Goal: Information Seeking & Learning: Learn about a topic

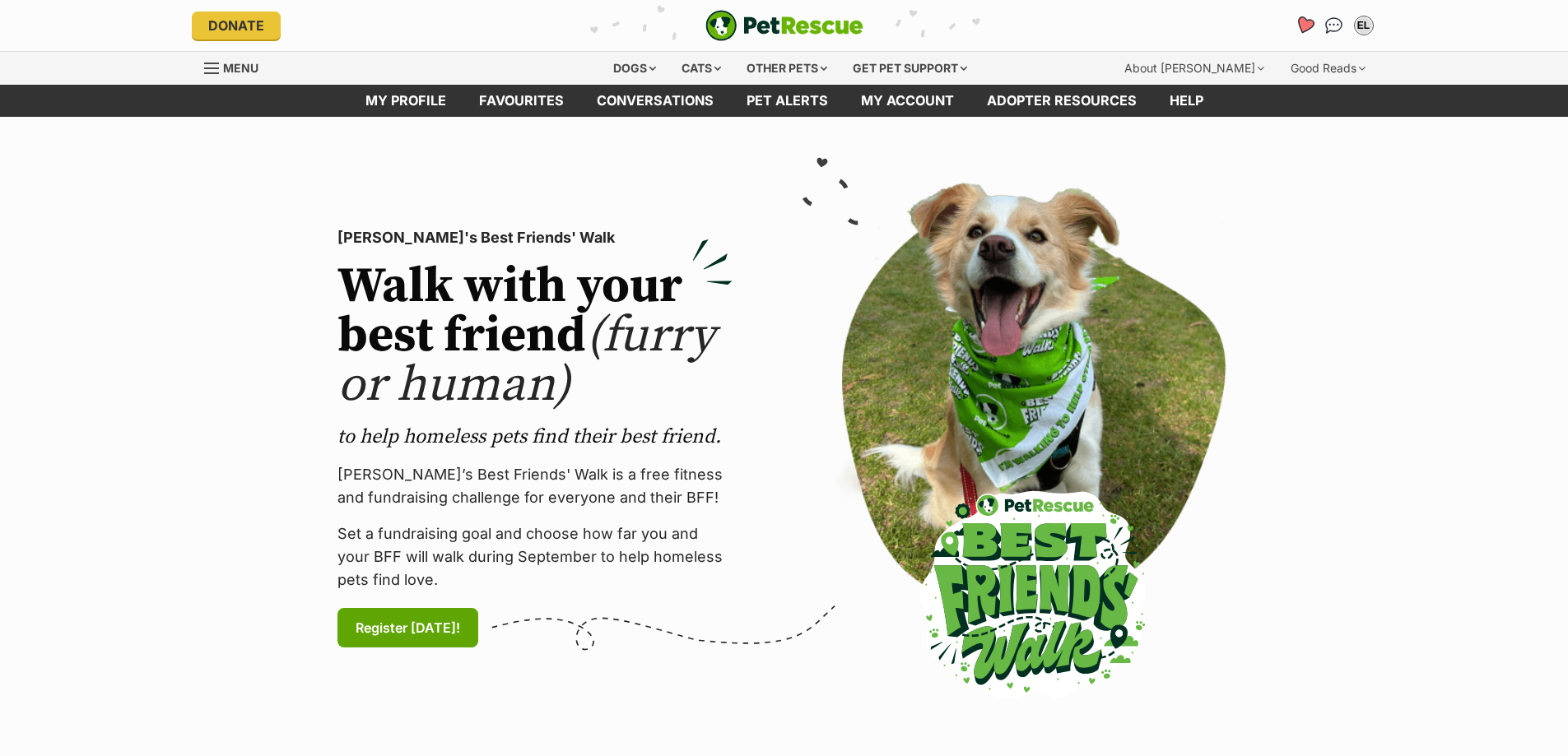
click at [1296, 24] on icon "Favourites" at bounding box center [1304, 26] width 23 height 22
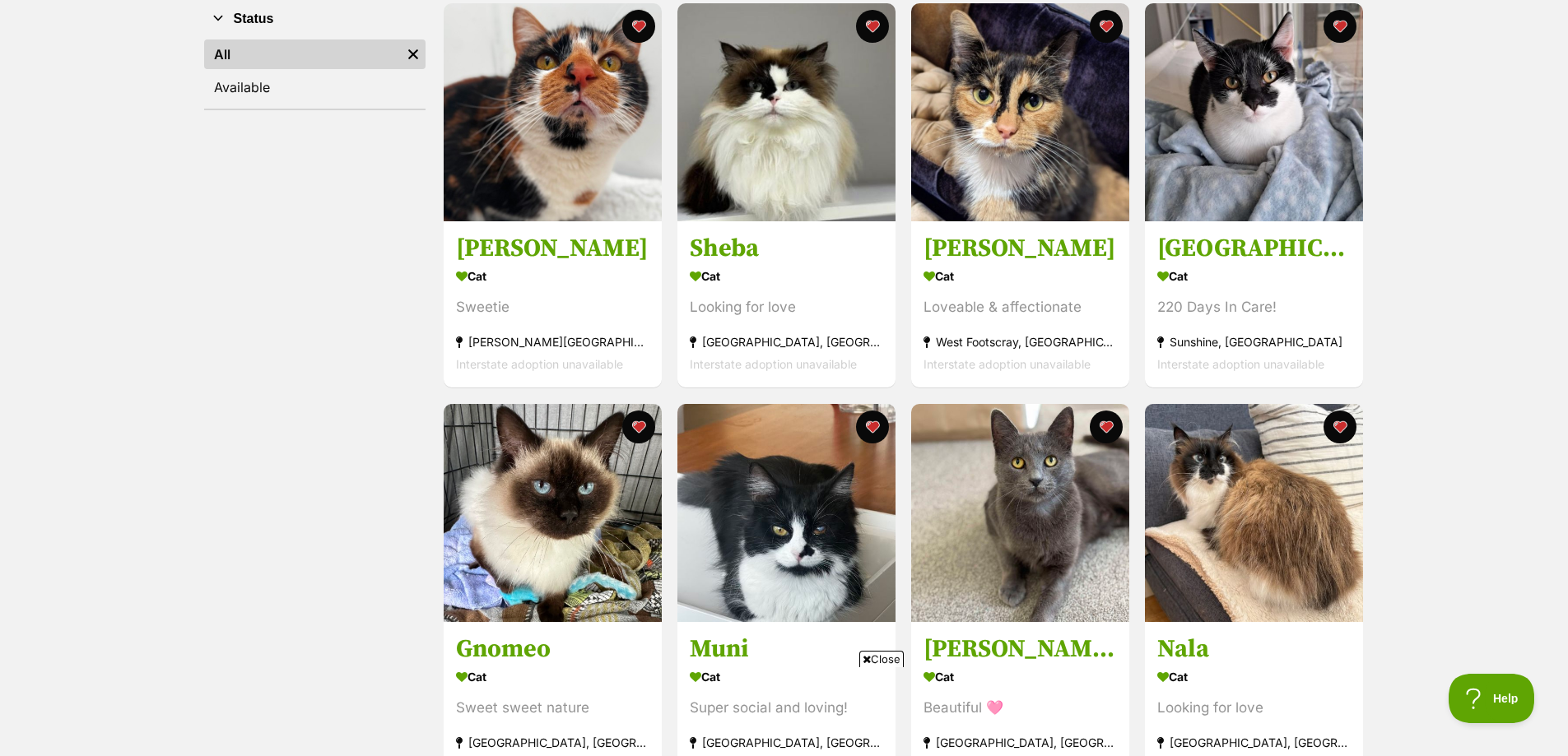
scroll to position [330, 0]
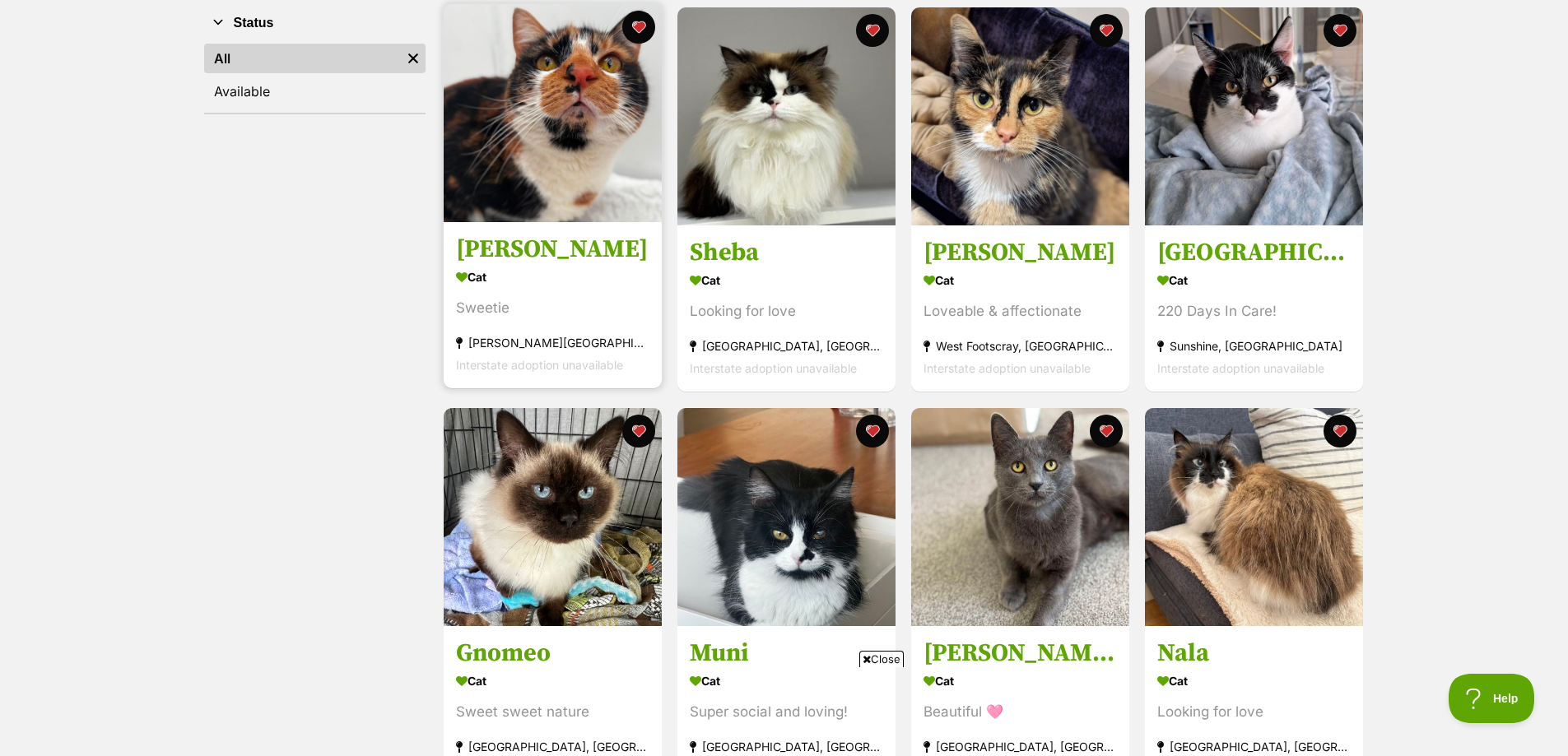
click at [581, 154] on img at bounding box center [552, 113] width 218 height 218
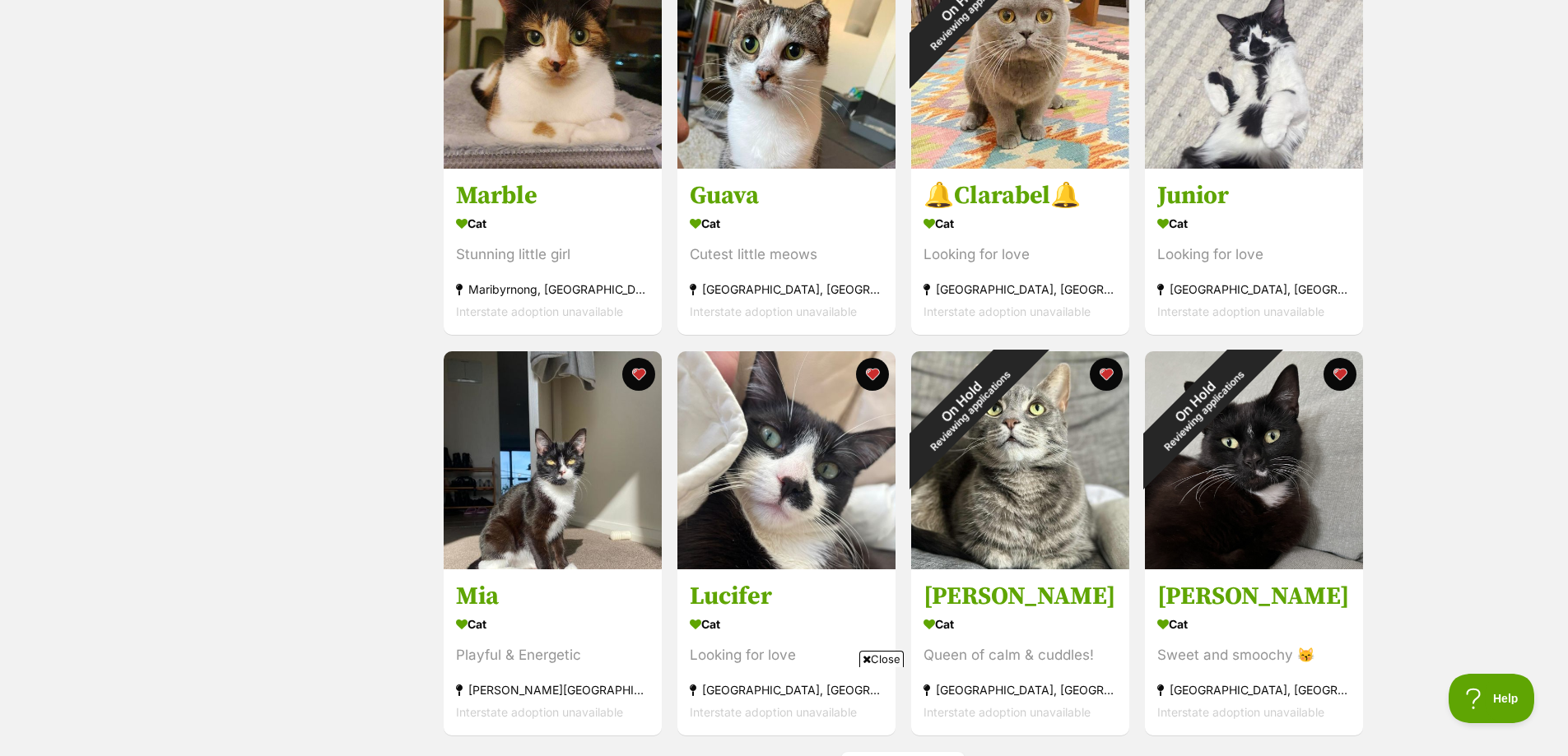
scroll to position [1834, 0]
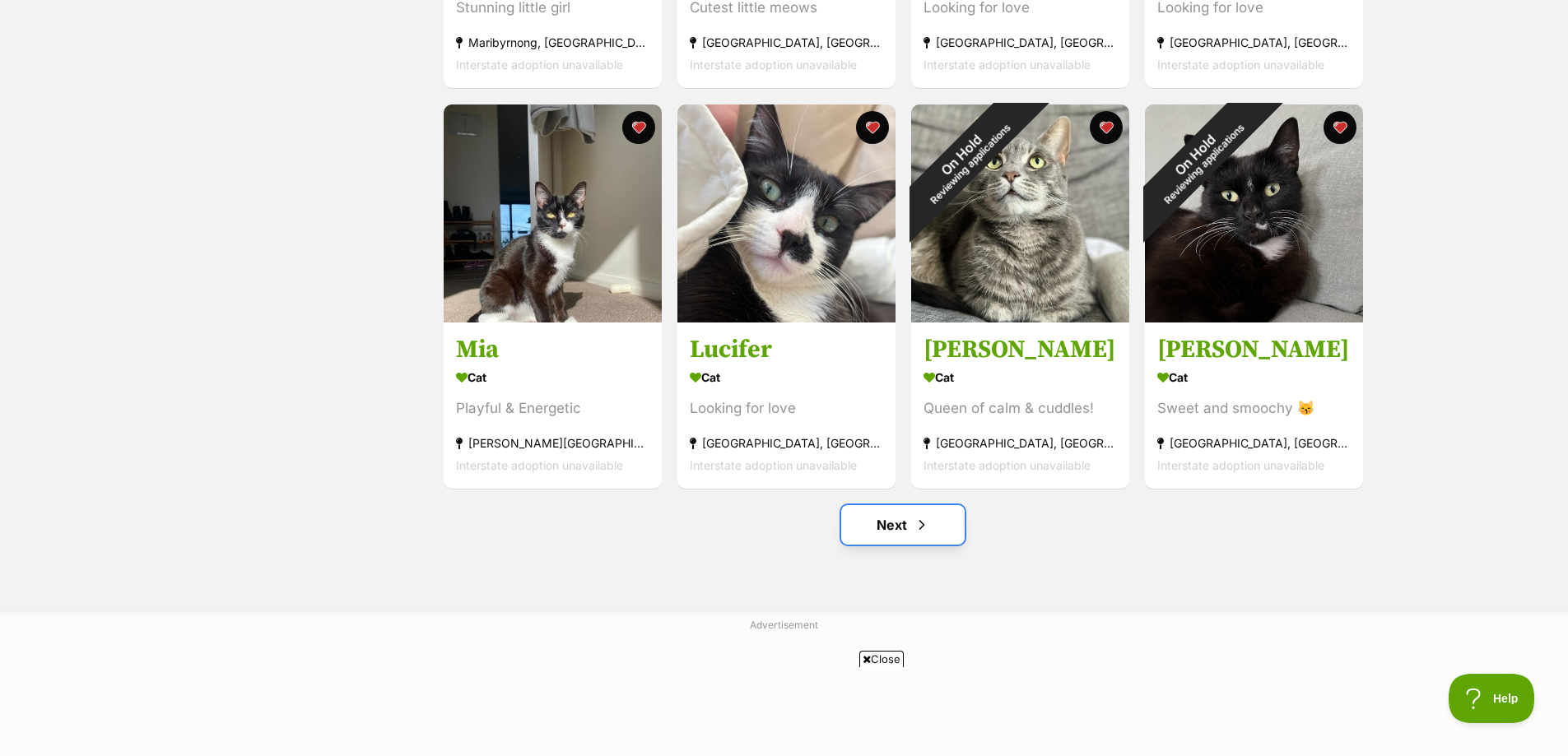
click at [889, 514] on link "Next" at bounding box center [902, 525] width 123 height 39
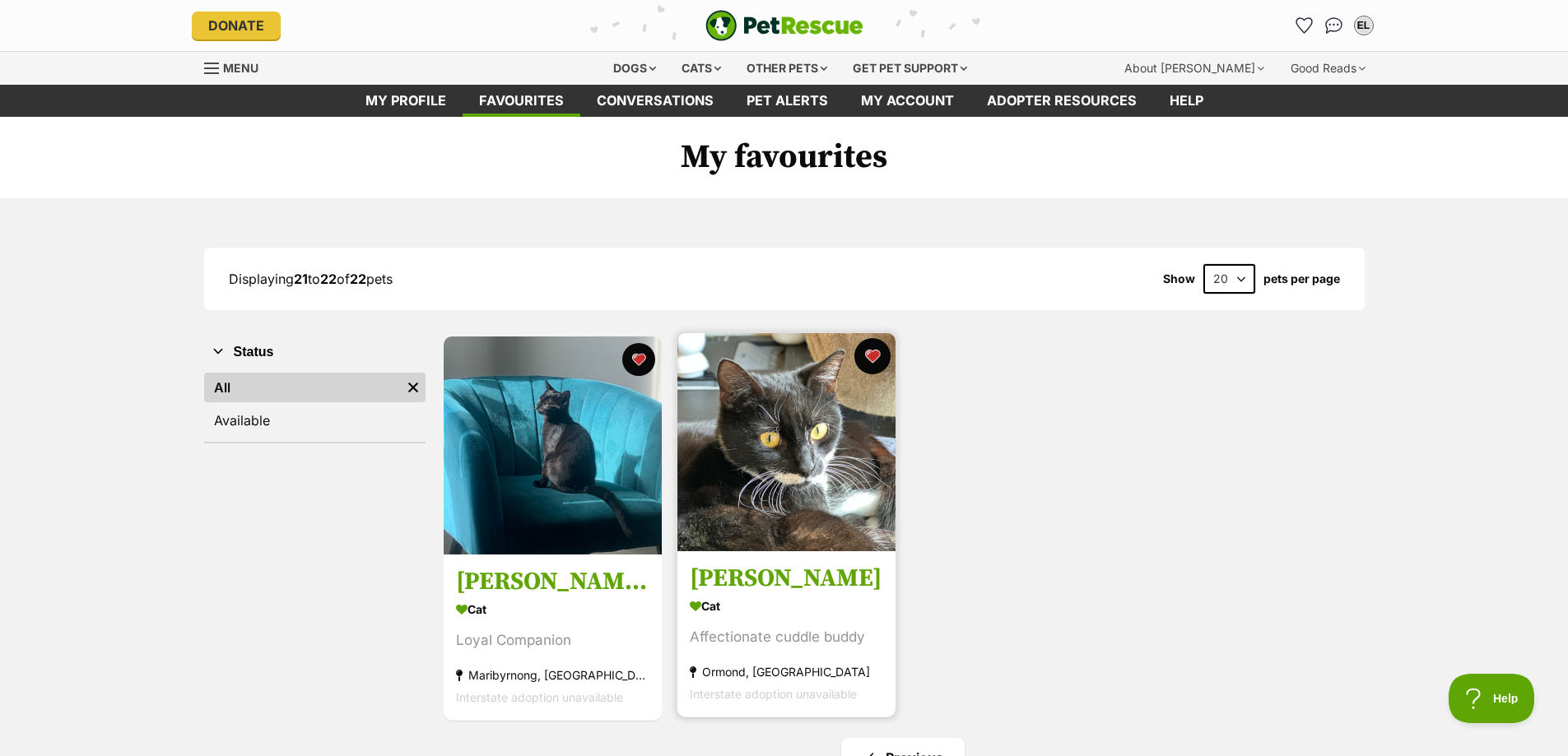
click at [864, 359] on button "favourite" at bounding box center [872, 356] width 37 height 37
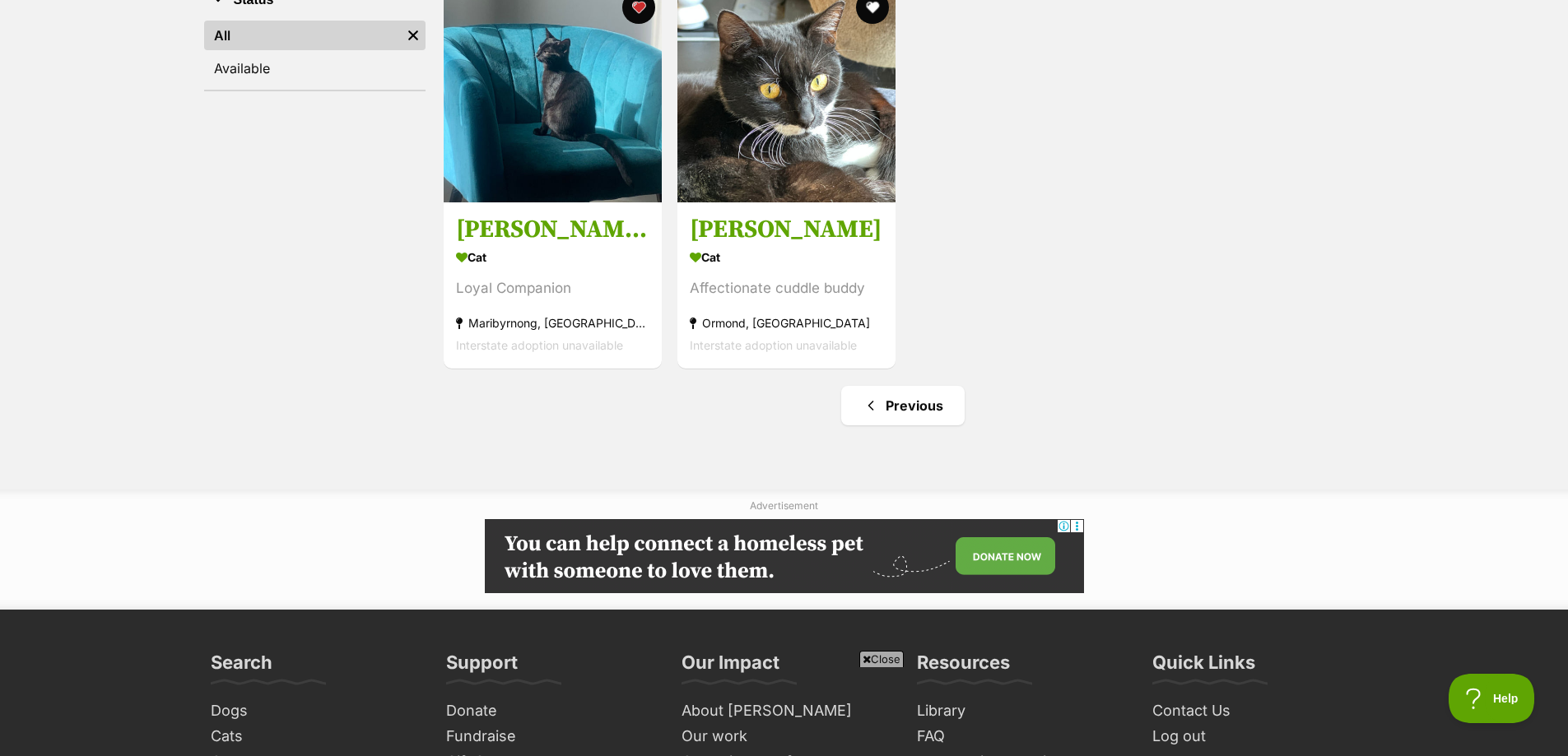
scroll to position [493, 0]
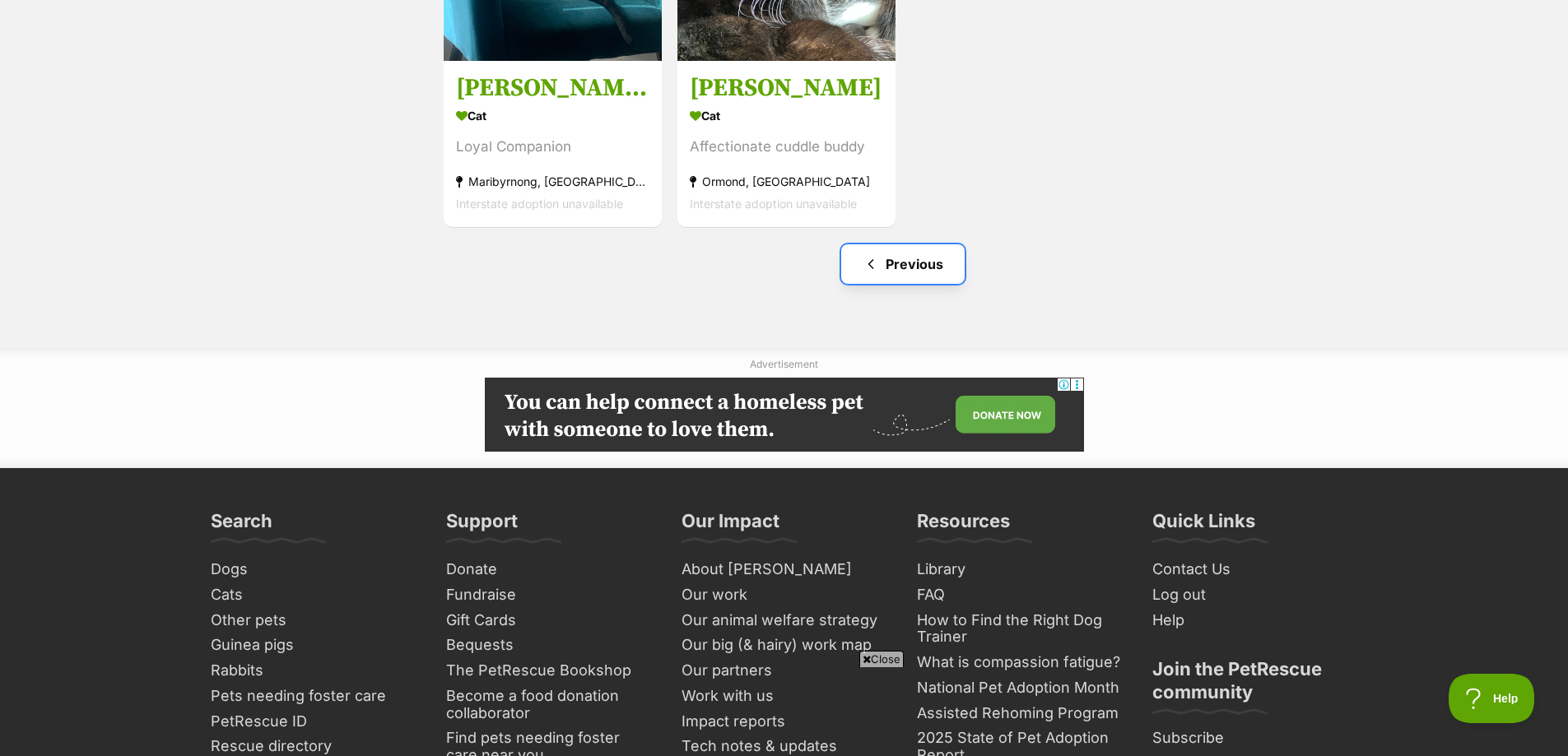
click at [894, 273] on link "Previous" at bounding box center [902, 265] width 123 height 39
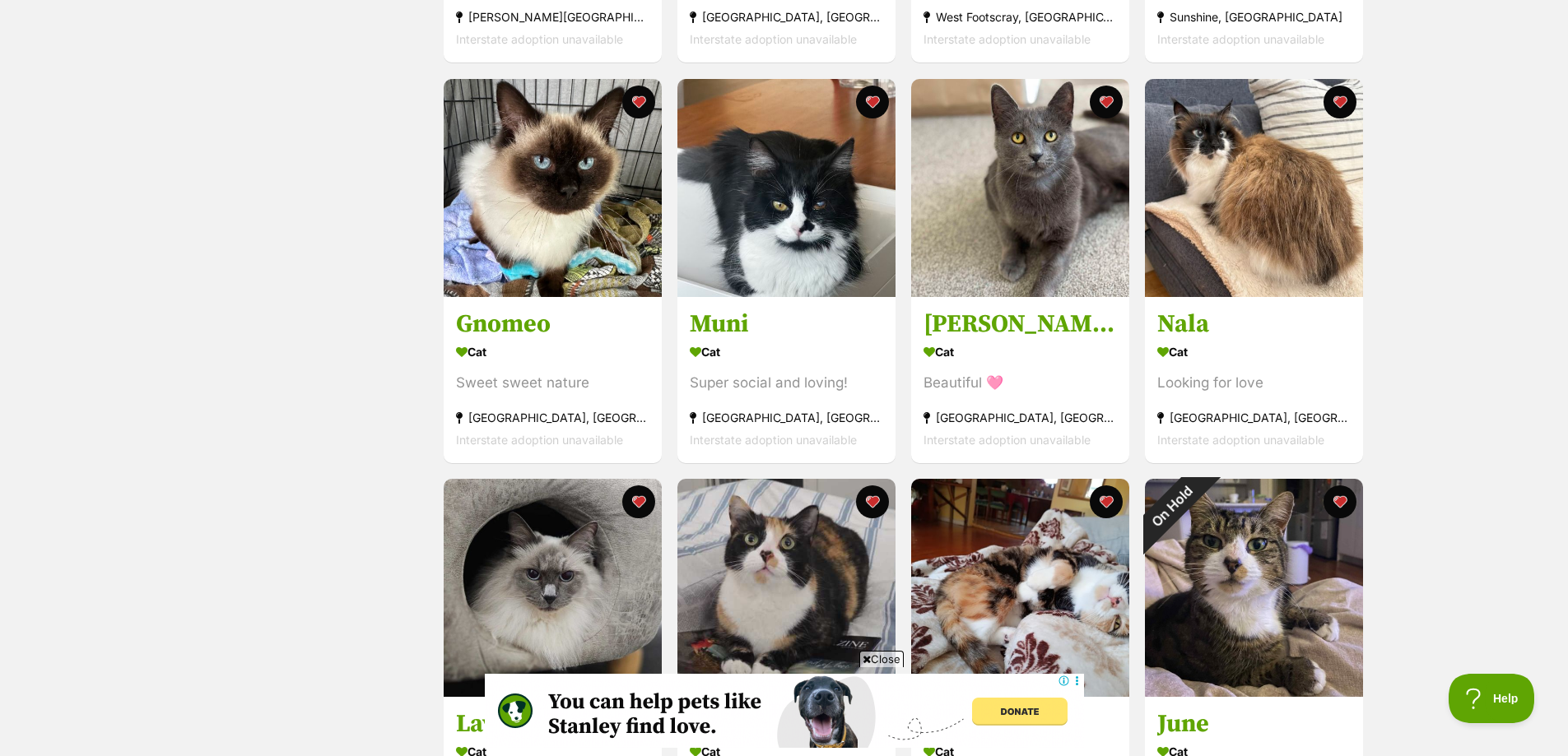
scroll to position [823, 0]
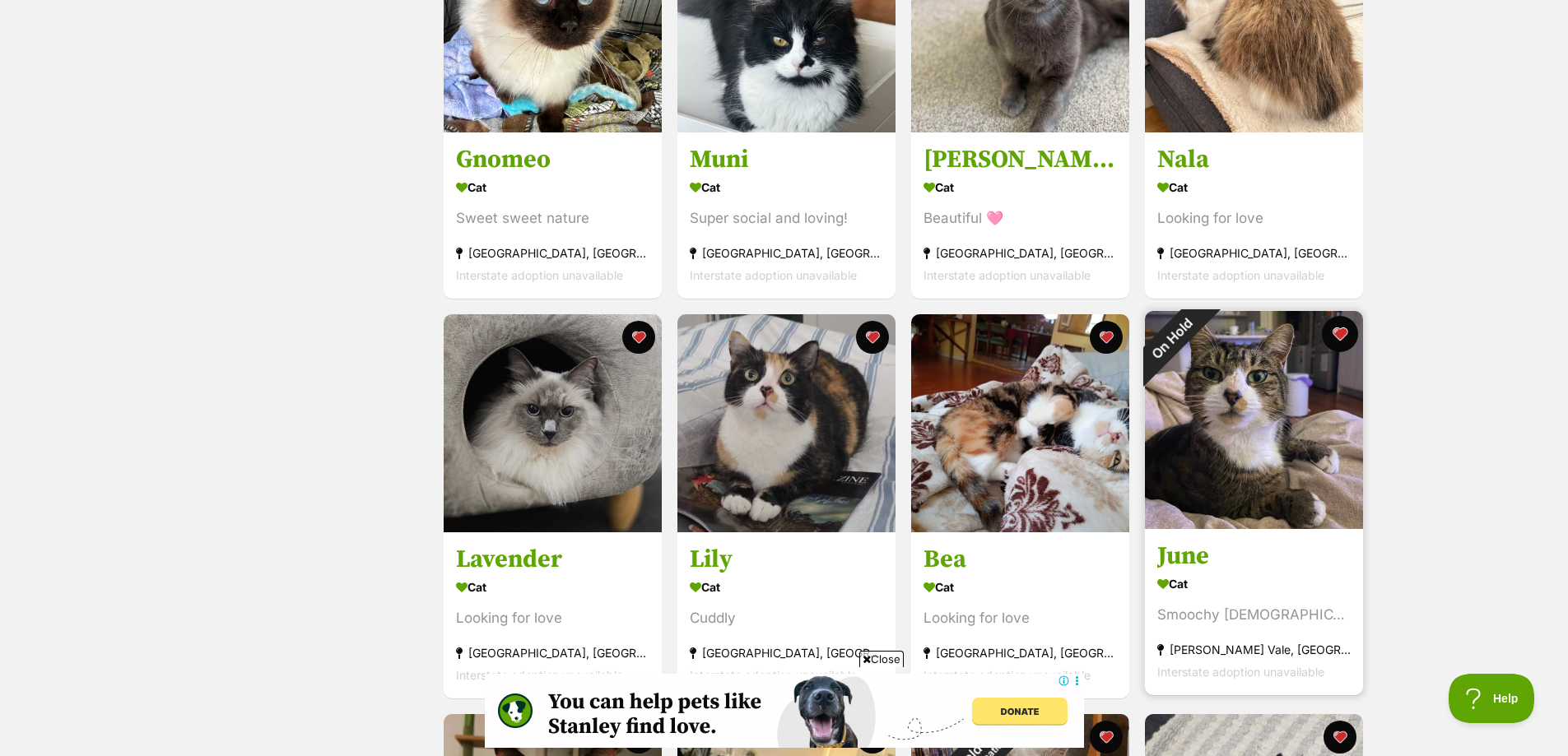
click at [1340, 340] on button "favourite" at bounding box center [1339, 334] width 37 height 37
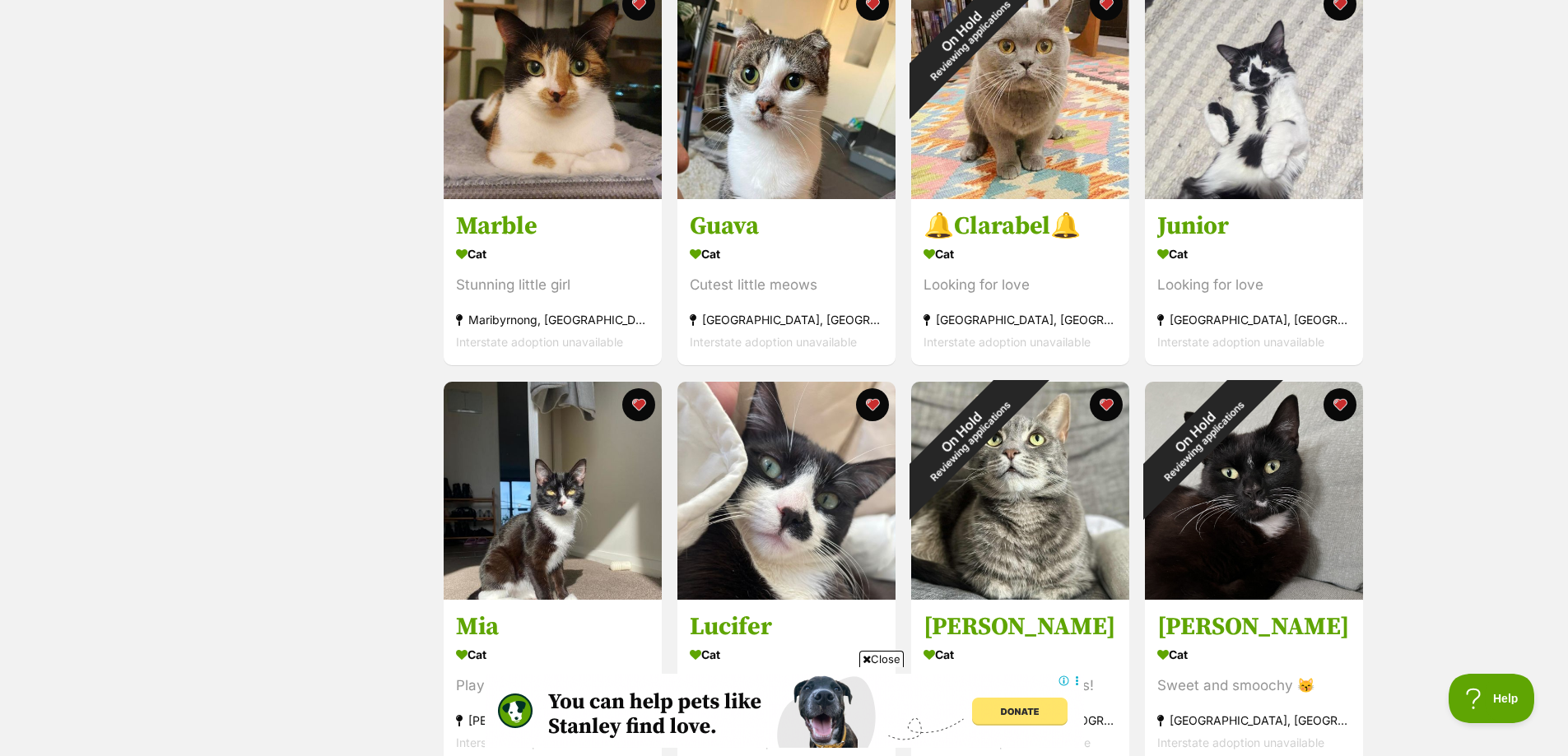
scroll to position [1563, 0]
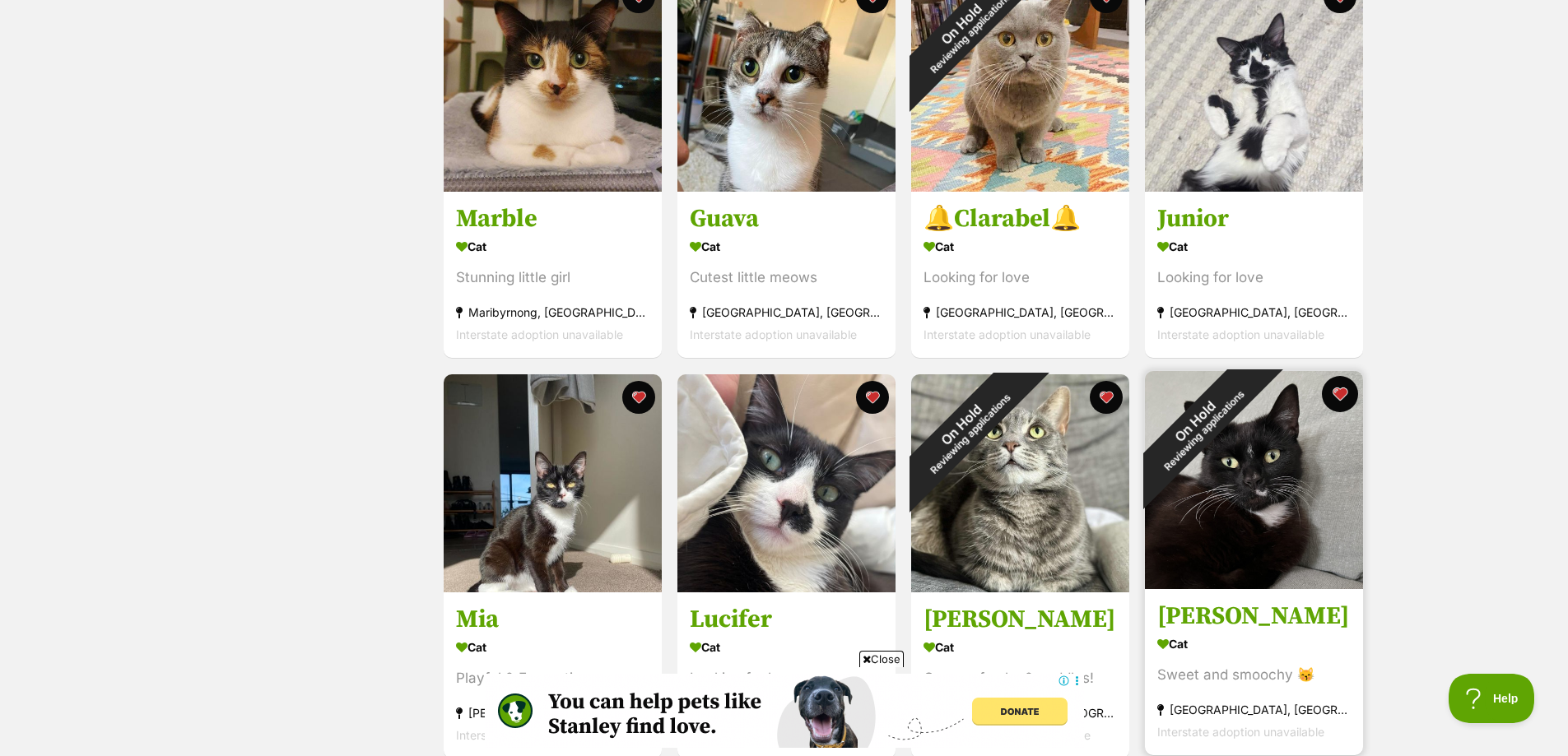
click at [1344, 404] on button "favourite" at bounding box center [1339, 394] width 37 height 37
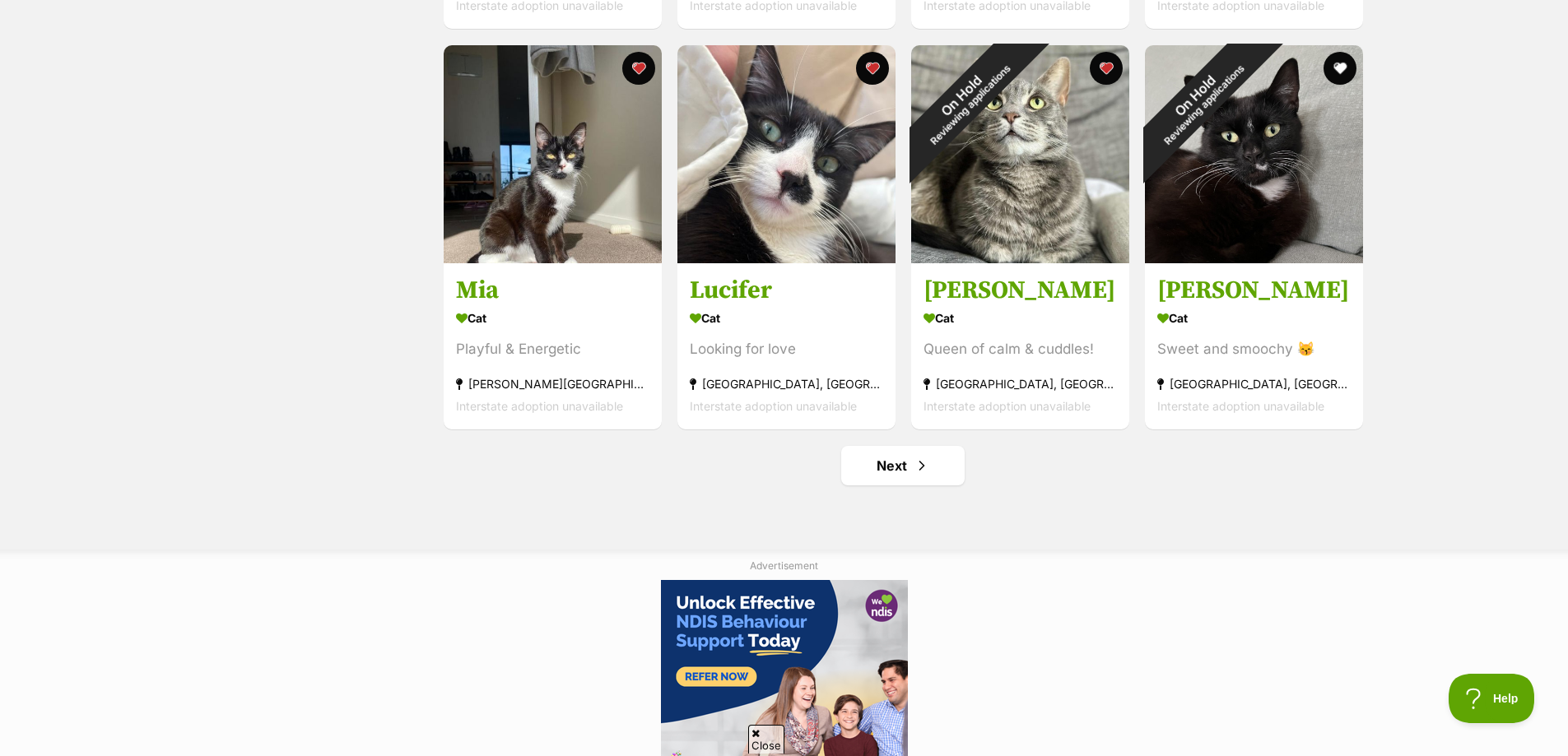
scroll to position [0, 0]
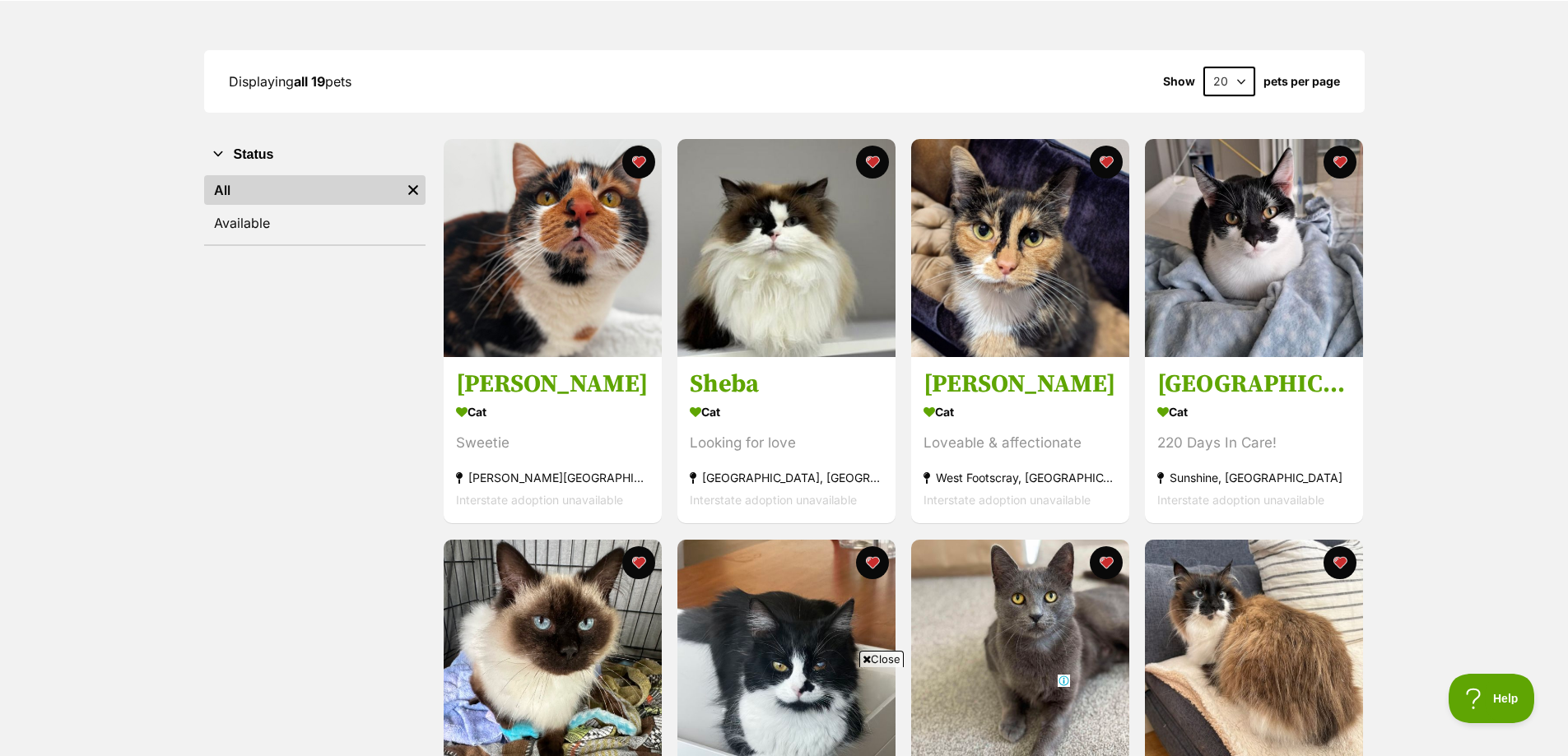
scroll to position [247, 0]
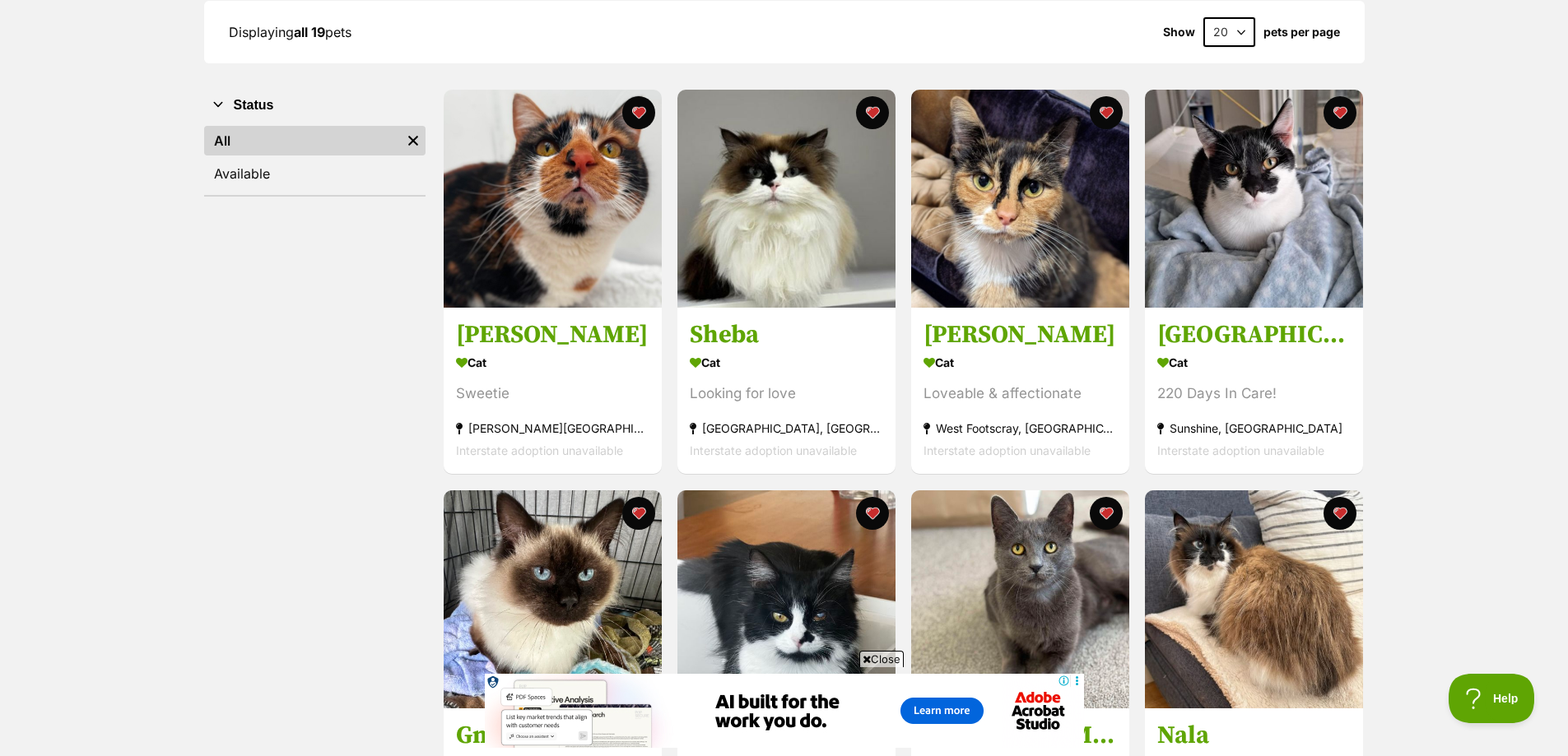
click at [885, 652] on span "Close" at bounding box center [881, 659] width 44 height 17
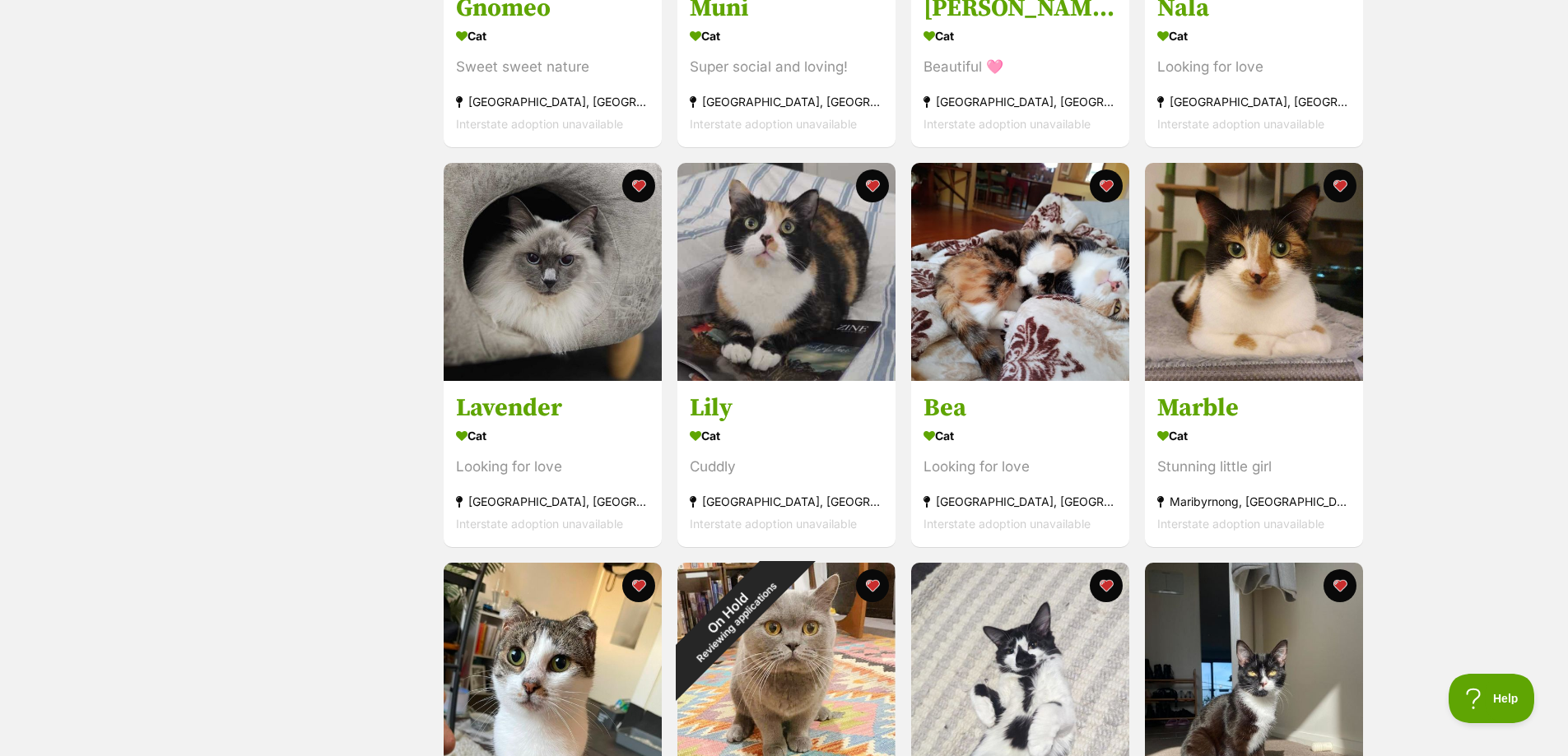
scroll to position [988, 0]
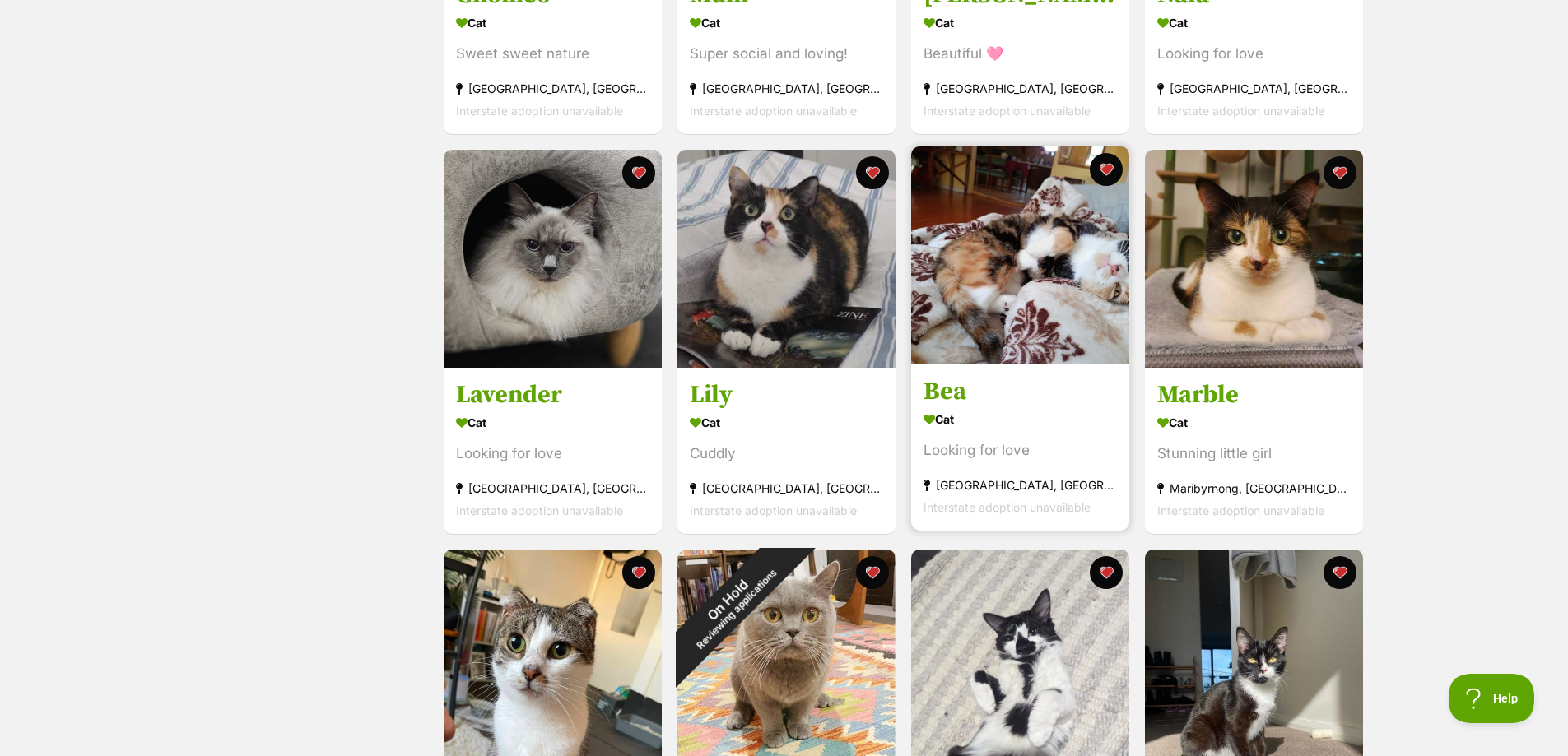
click at [968, 292] on img at bounding box center [1019, 255] width 218 height 218
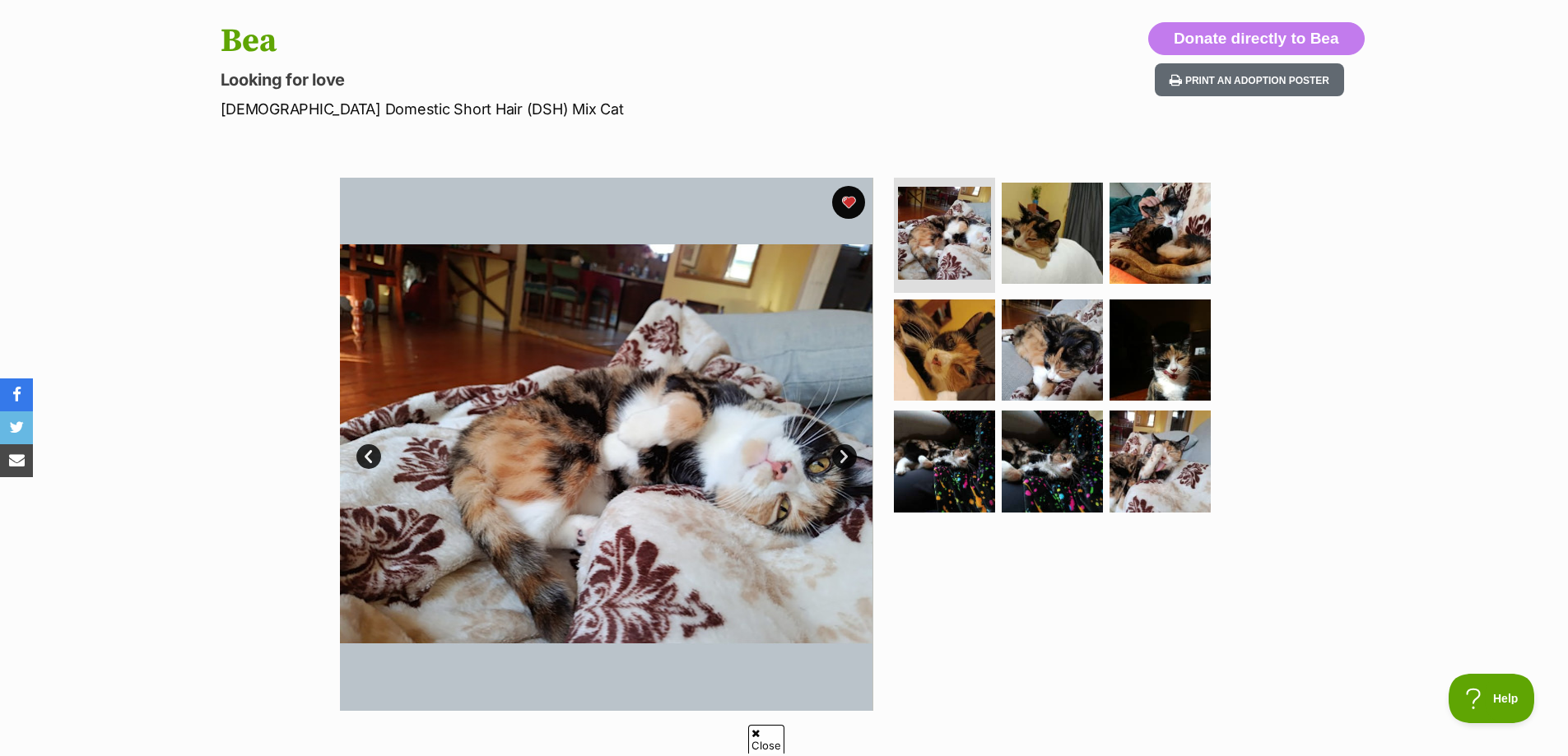
click at [840, 454] on link "Next" at bounding box center [844, 456] width 25 height 25
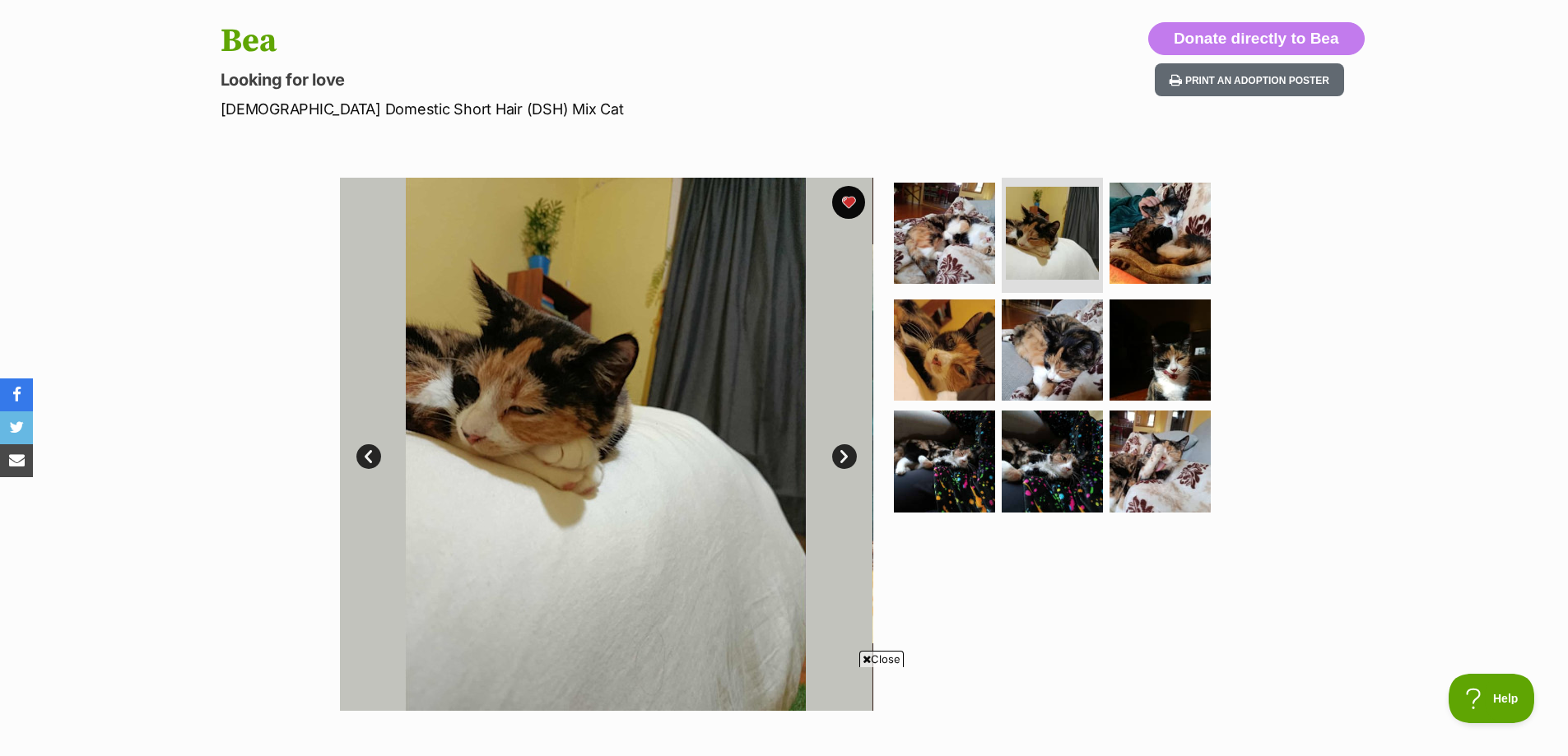
click at [840, 454] on link "Next" at bounding box center [844, 456] width 25 height 25
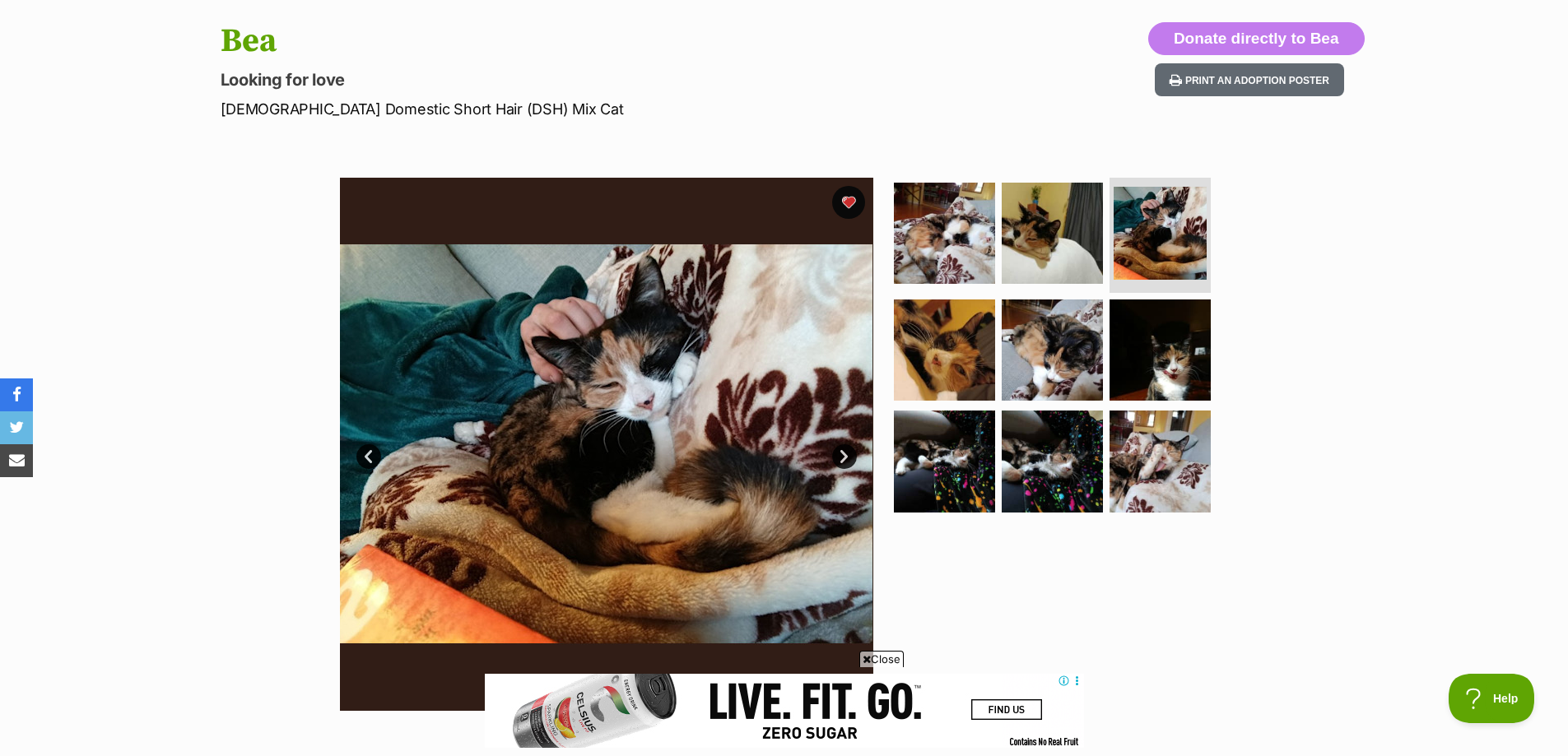
click at [840, 454] on link "Next" at bounding box center [844, 456] width 25 height 25
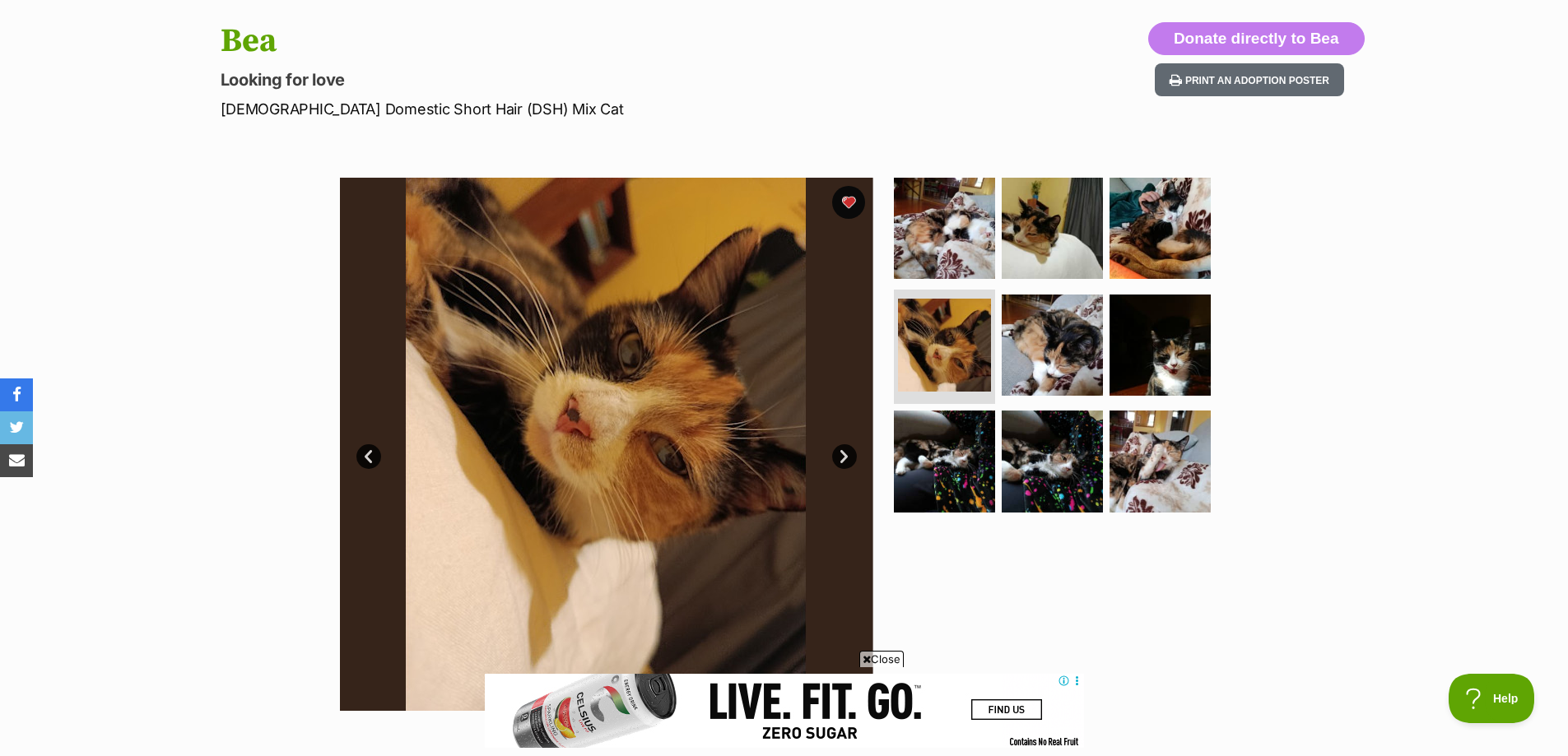
click at [840, 454] on link "Next" at bounding box center [844, 456] width 25 height 25
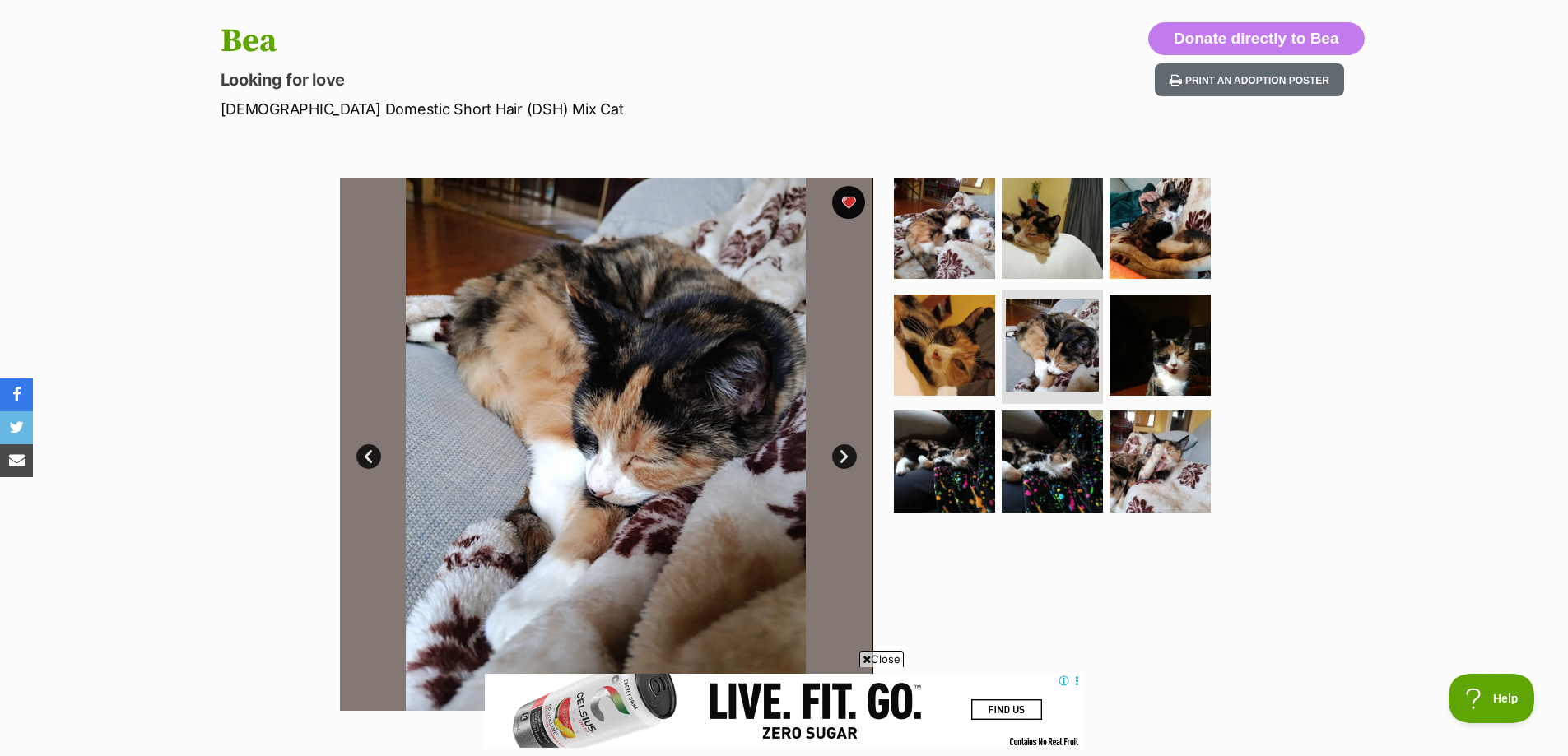
click at [840, 454] on link "Next" at bounding box center [844, 456] width 25 height 25
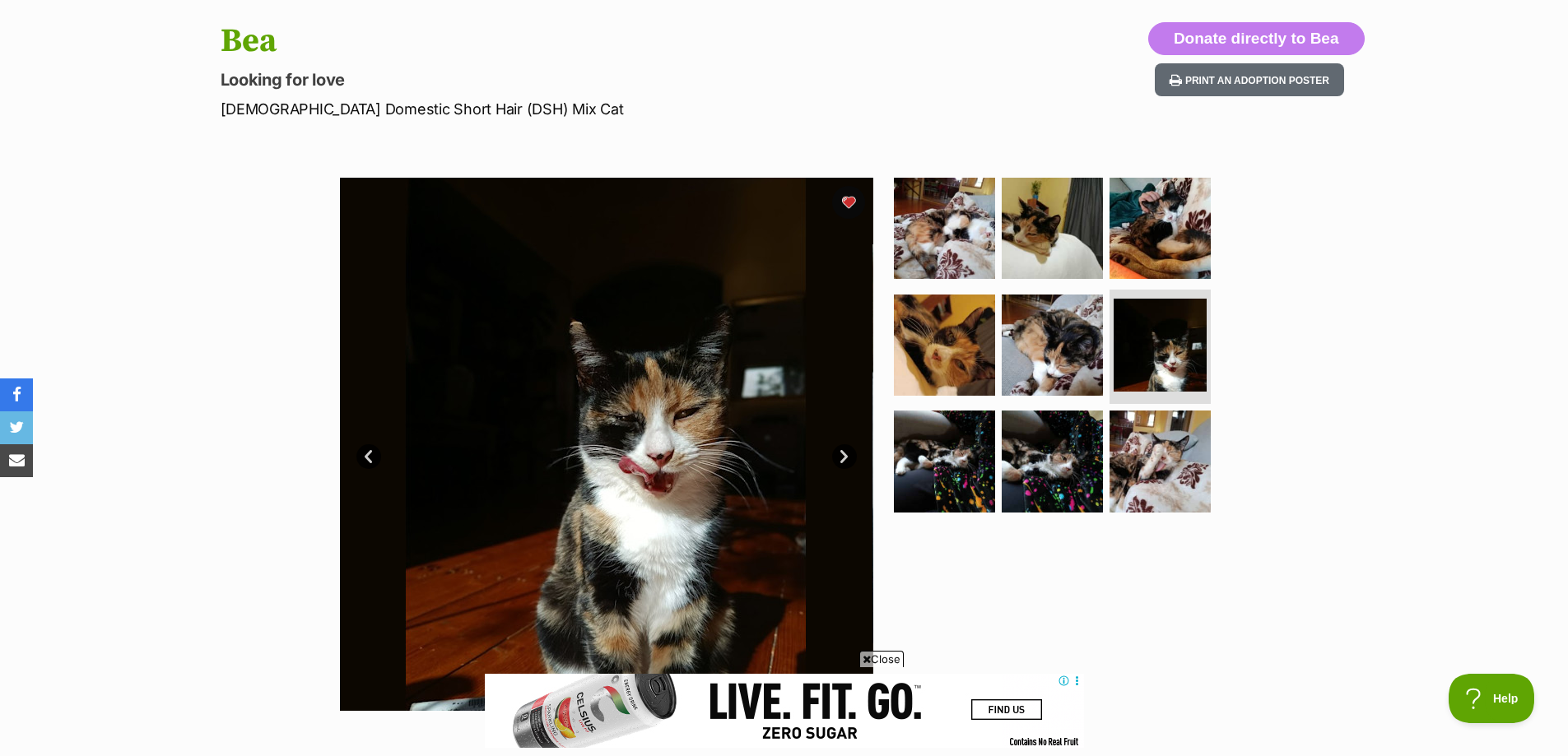
click at [840, 454] on link "Next" at bounding box center [844, 456] width 25 height 25
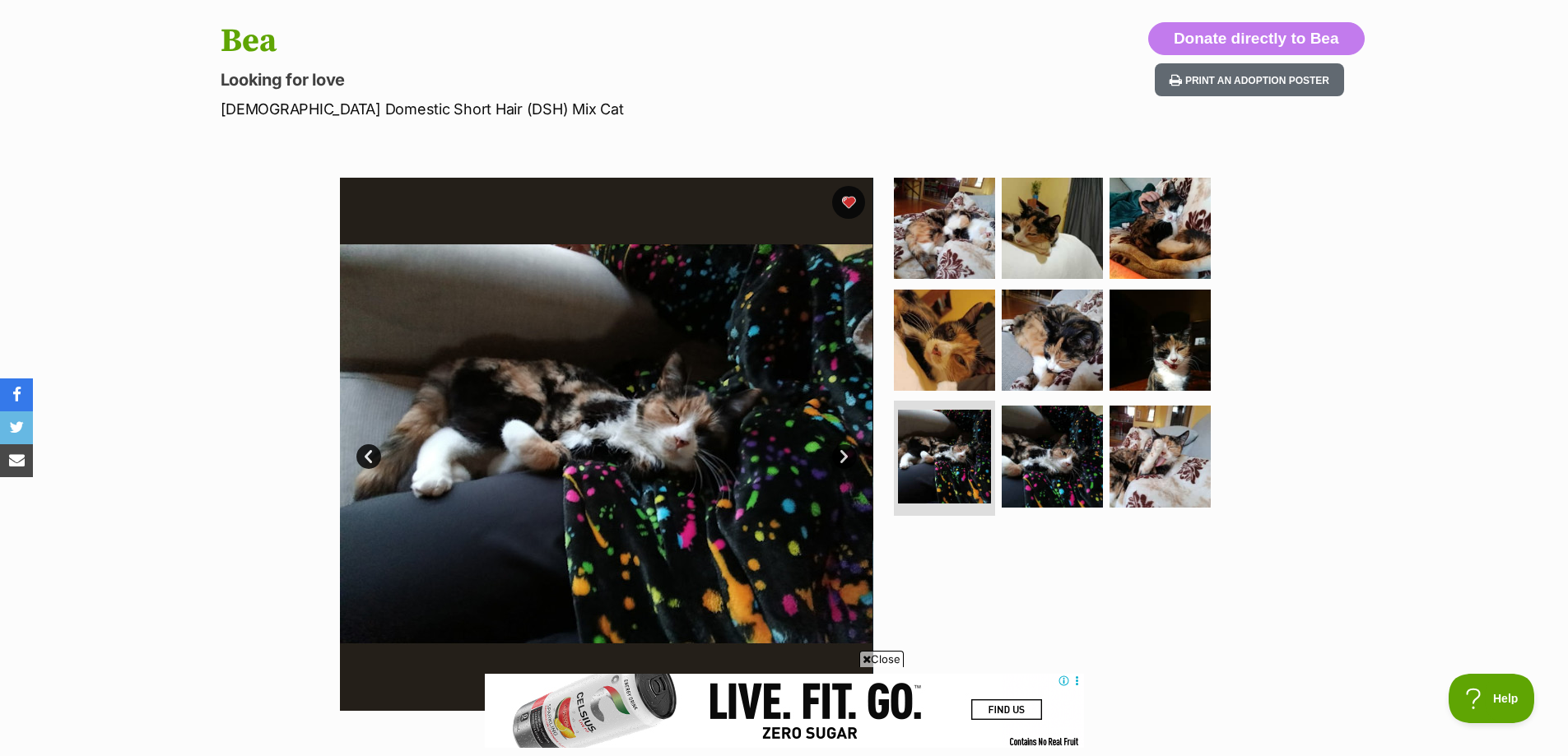
click at [840, 454] on link "Next" at bounding box center [844, 456] width 25 height 25
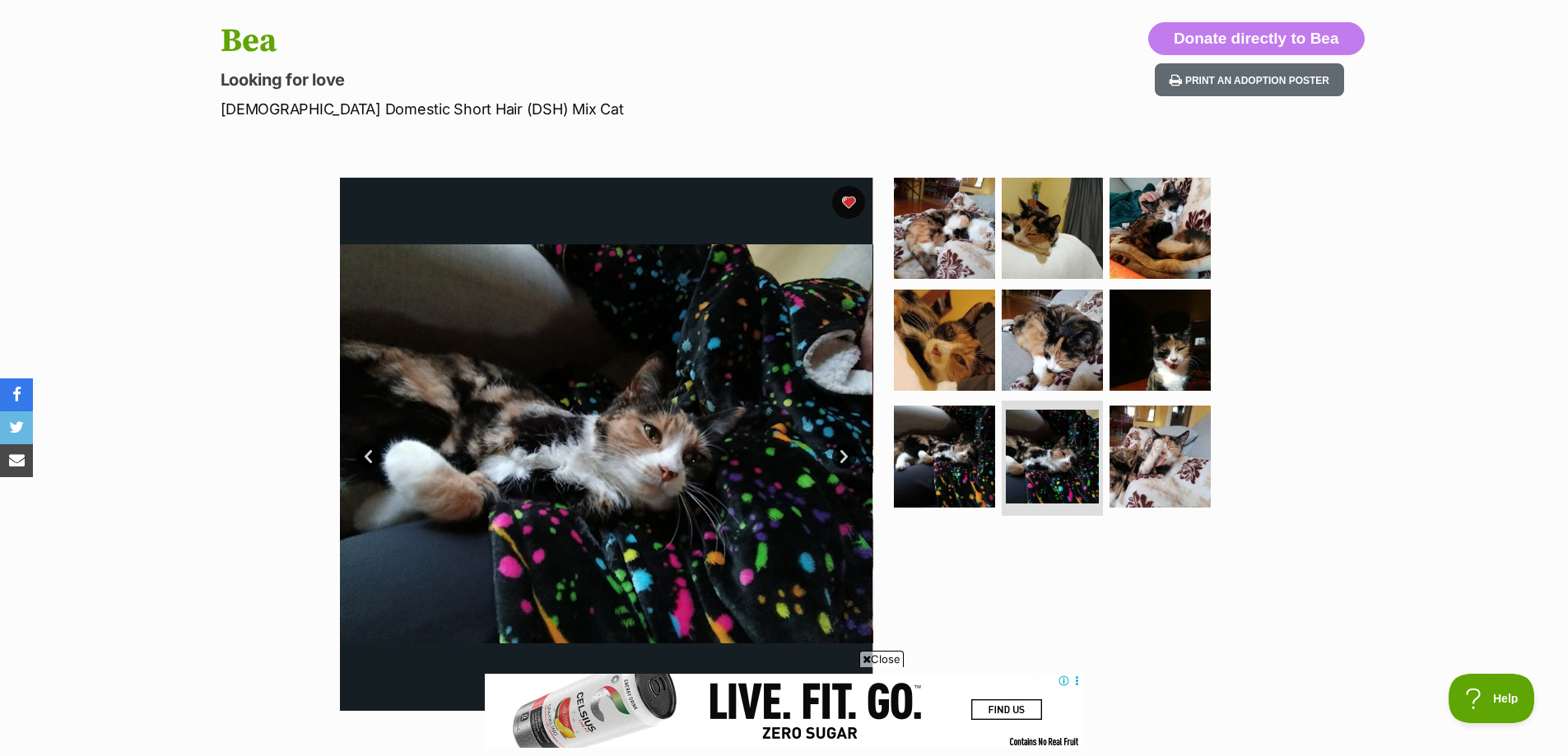
click at [840, 454] on link "Next" at bounding box center [844, 456] width 25 height 25
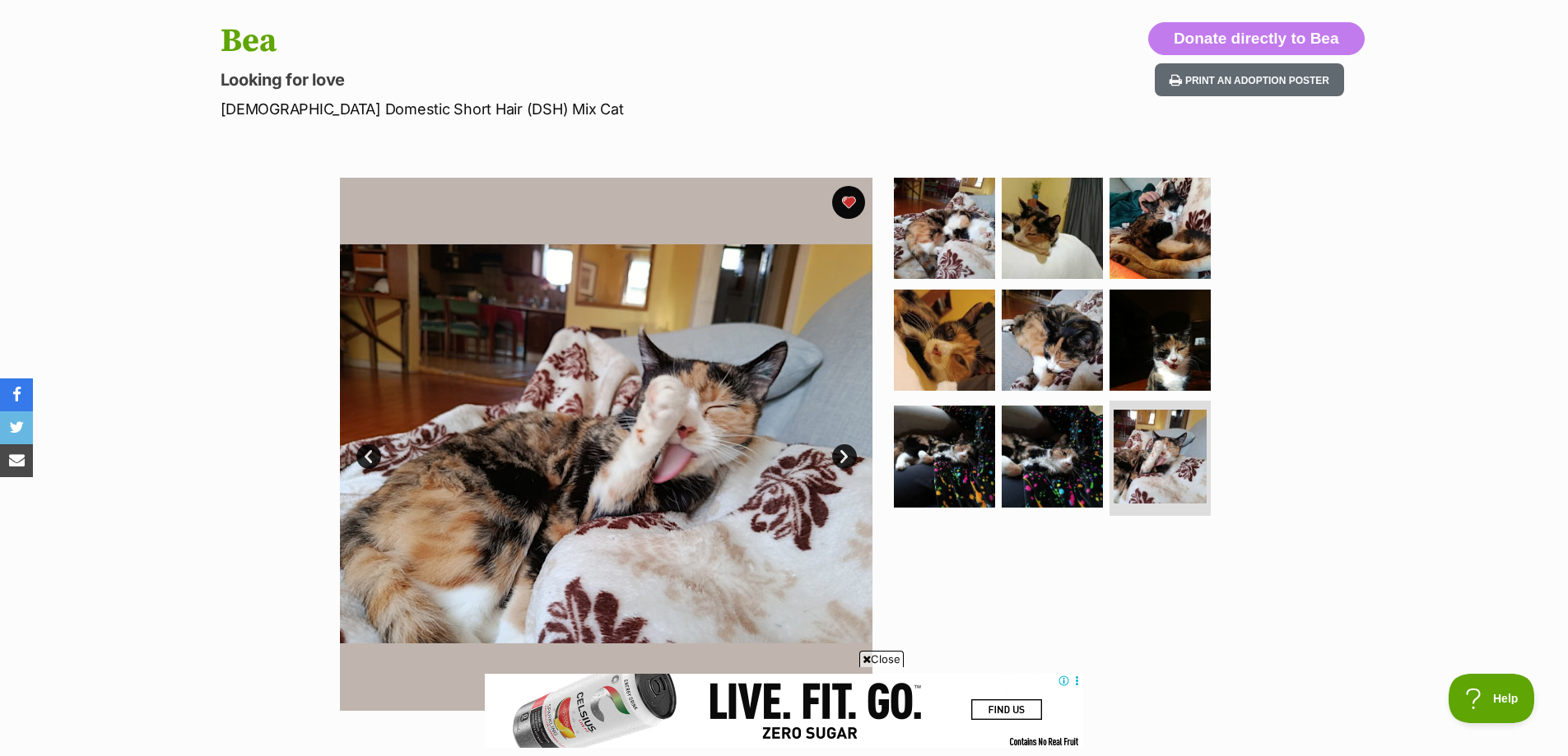
click at [840, 454] on link "Next" at bounding box center [844, 456] width 25 height 25
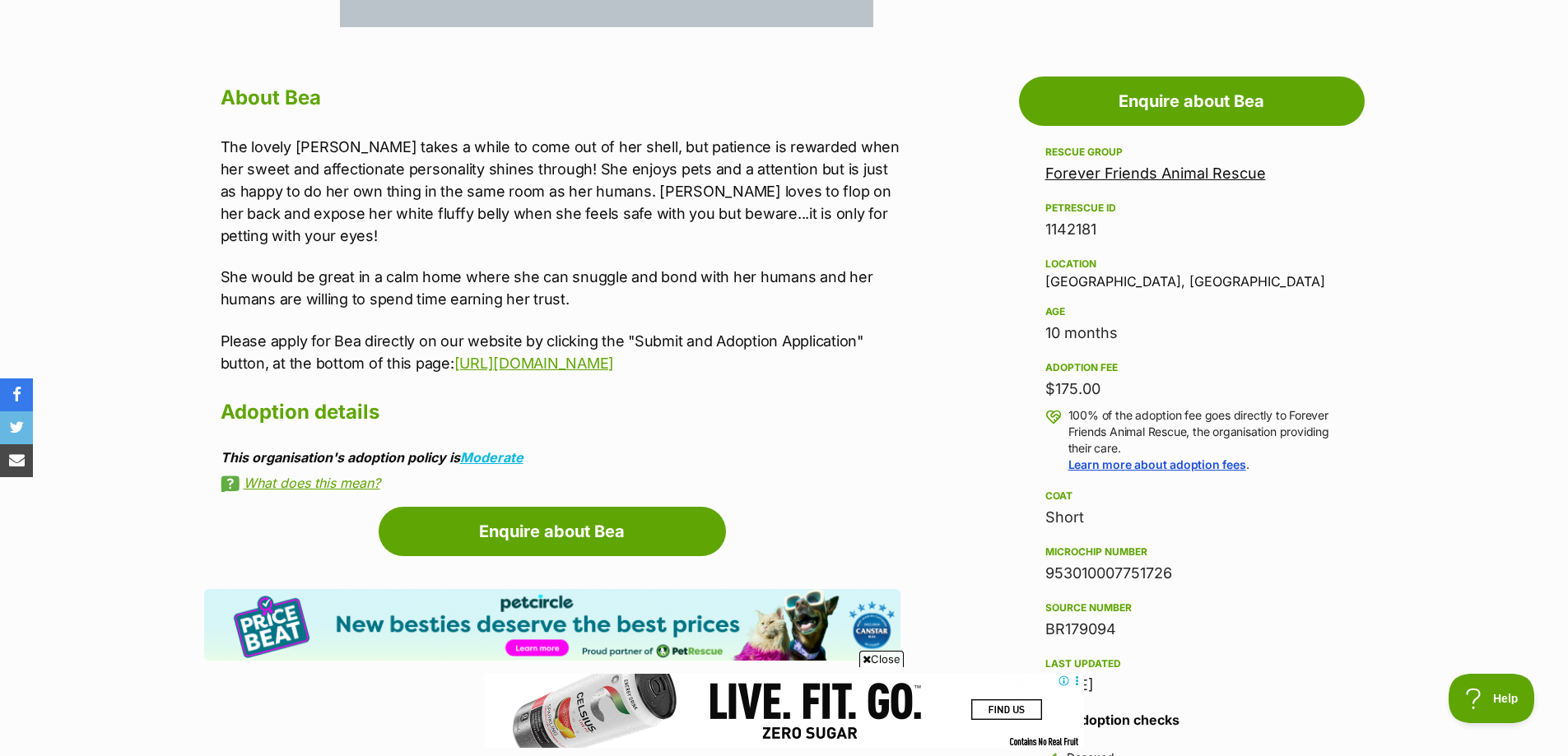
scroll to position [823, 0]
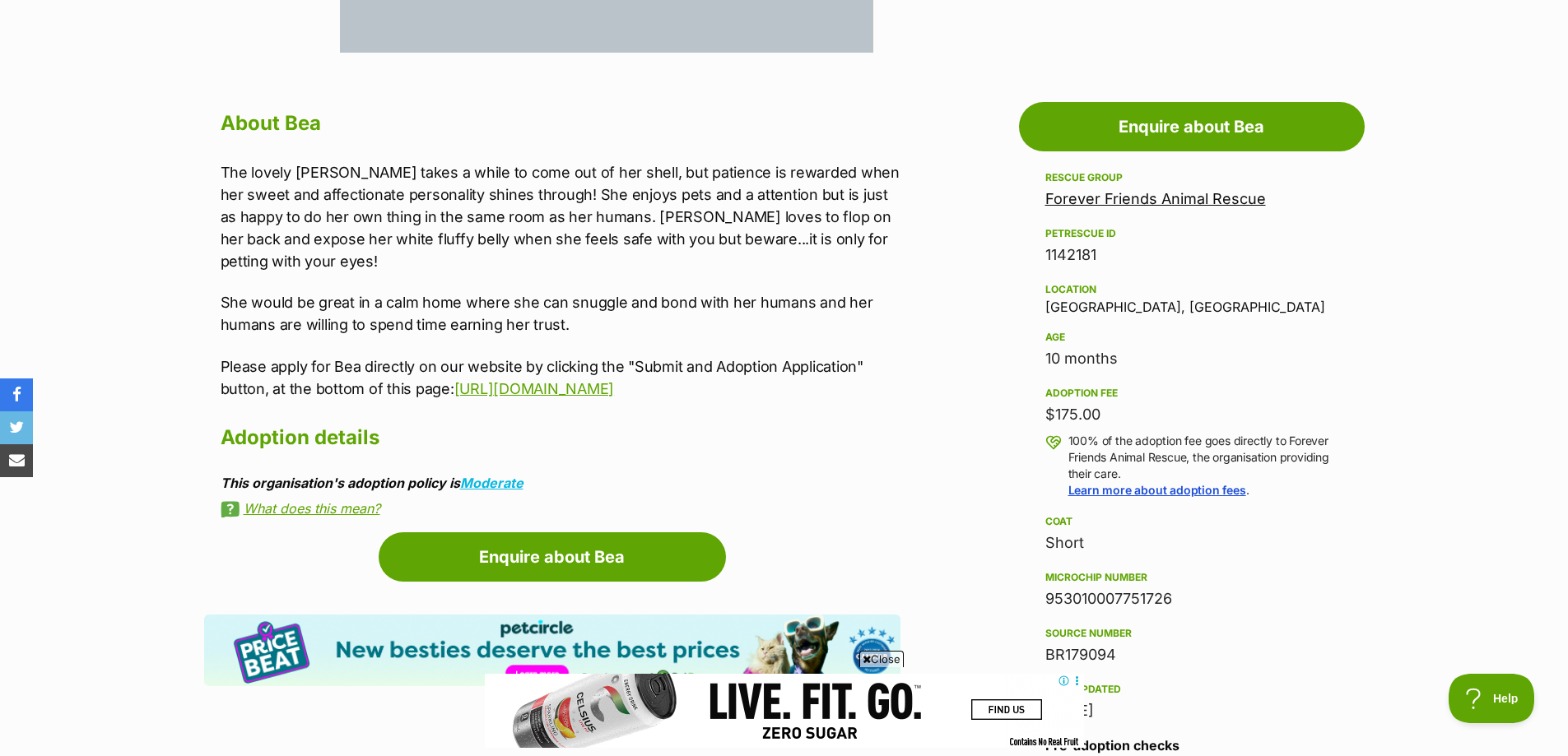
drag, startPoint x: 812, startPoint y: 416, endPoint x: 227, endPoint y: 161, distance: 638.2
click at [227, 161] on div "The lovely Miss Bea takes a while to come out of her shell, but patience is rew…" at bounding box center [560, 280] width 680 height 239
click at [224, 165] on p "The lovely Miss Bea takes a while to come out of her shell, but patience is rew…" at bounding box center [560, 216] width 680 height 112
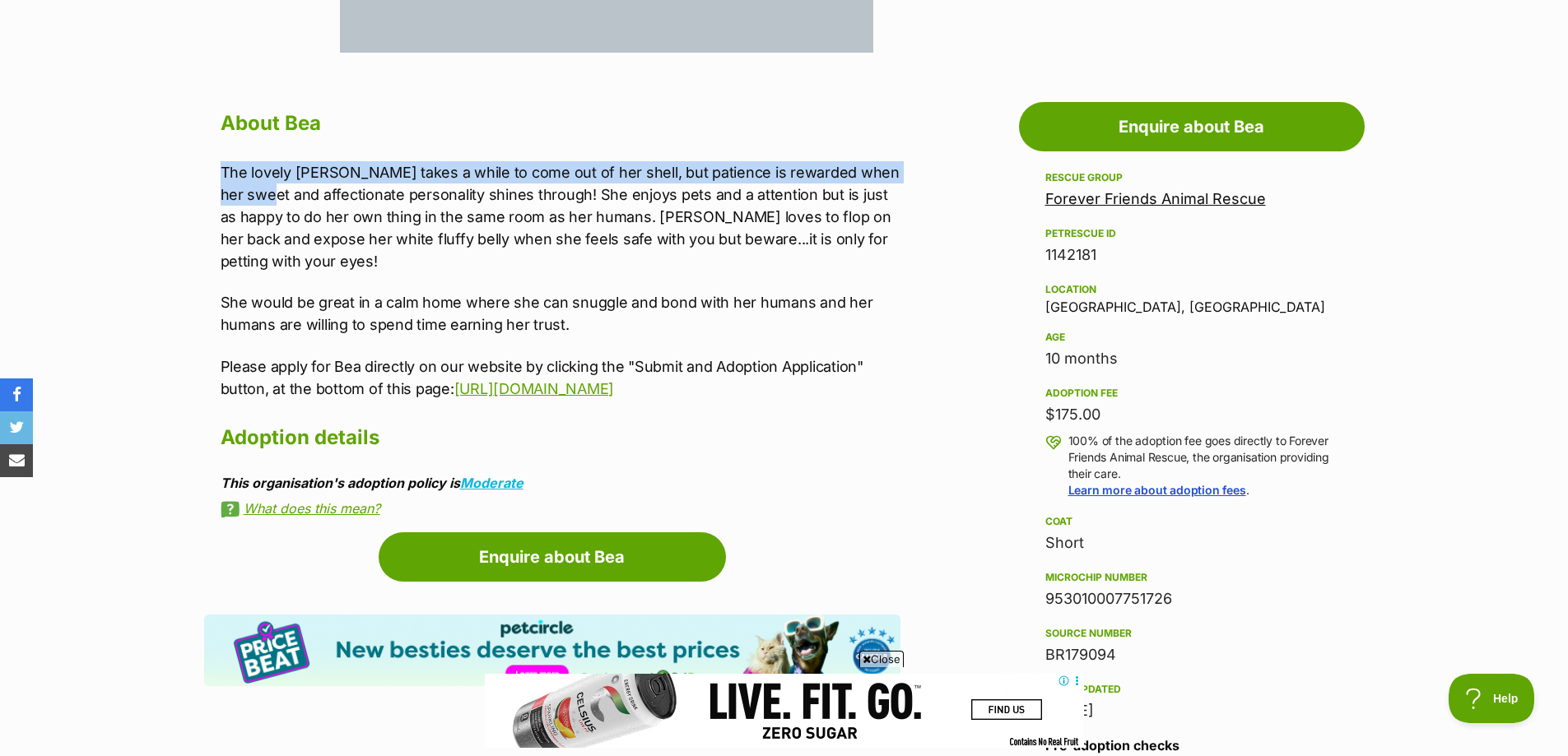
drag, startPoint x: 215, startPoint y: 166, endPoint x: 830, endPoint y: 407, distance: 660.5
click at [830, 407] on div "About Bea The lovely Miss Bea takes a while to come out of her shell, but patie…" at bounding box center [552, 311] width 696 height 412
click at [823, 400] on p "Please apply for Bea directly on our website by clicking the "Submit and Adopti…" at bounding box center [560, 377] width 680 height 44
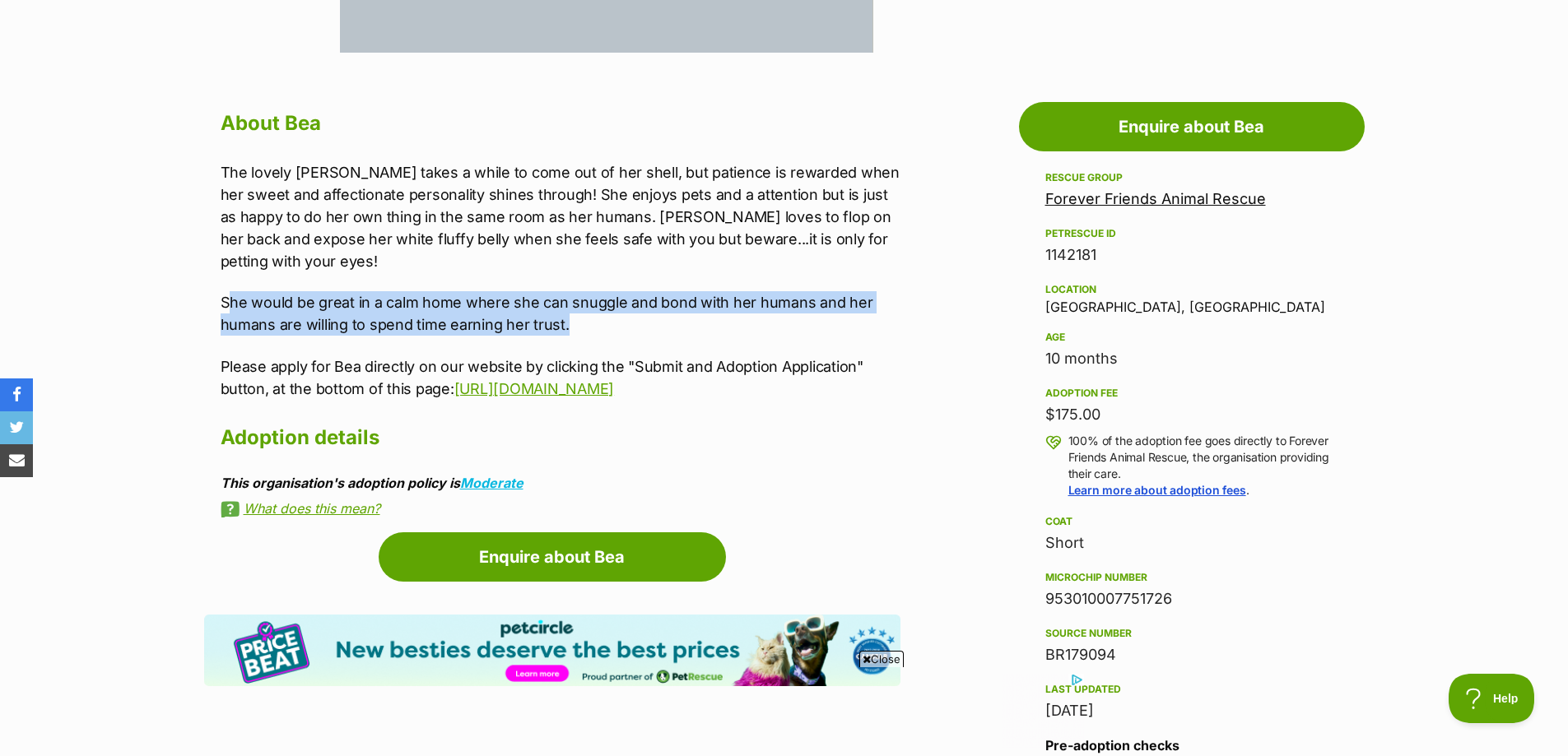
drag, startPoint x: 684, startPoint y: 331, endPoint x: 225, endPoint y: 286, distance: 461.2
click at [225, 286] on div "The lovely Miss Bea takes a while to come out of her shell, but patience is rew…" at bounding box center [560, 280] width 680 height 239
click at [384, 308] on p "She would be great in a calm home where she can snuggle and bond with her human…" at bounding box center [560, 313] width 680 height 44
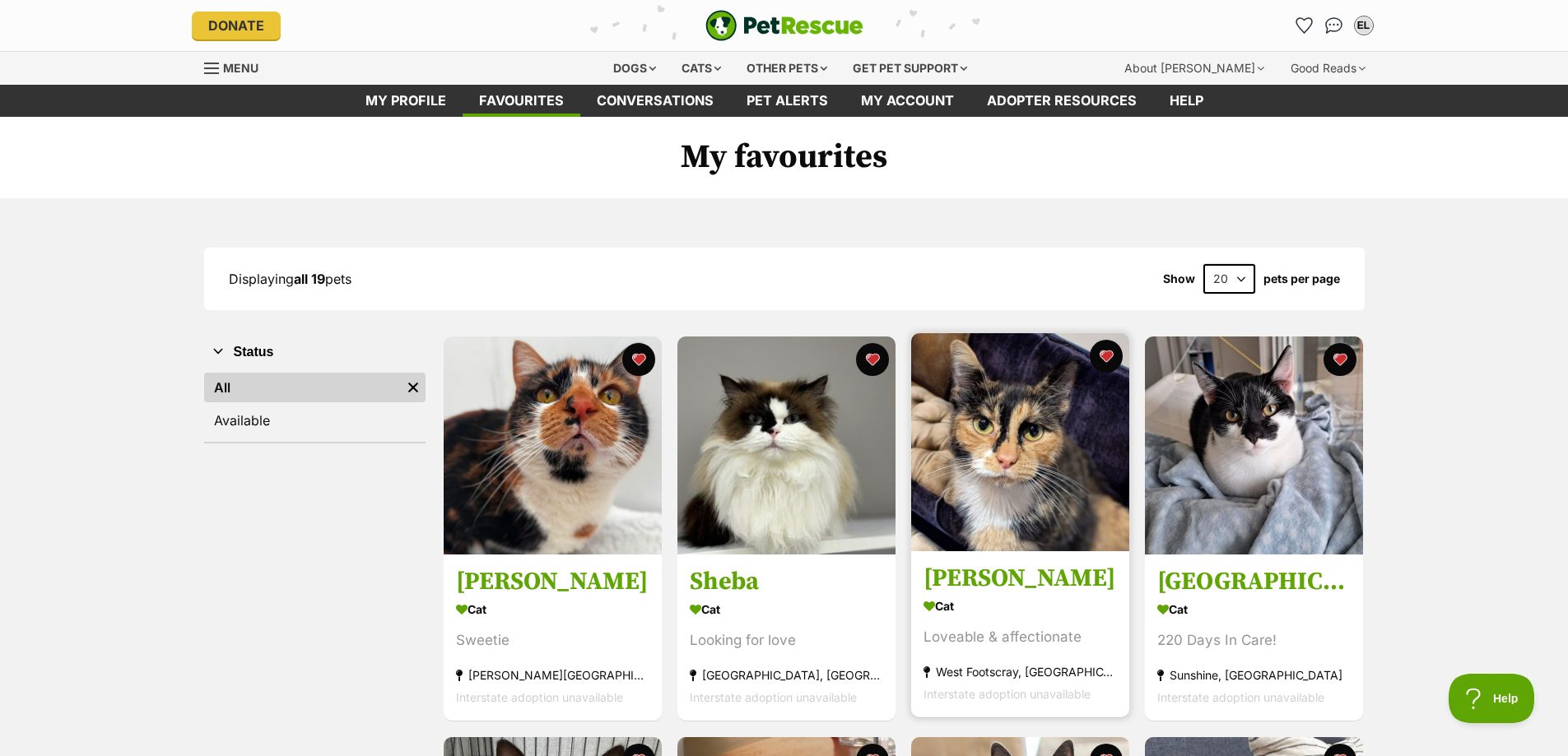
click at [1071, 484] on img at bounding box center [1019, 442] width 218 height 218
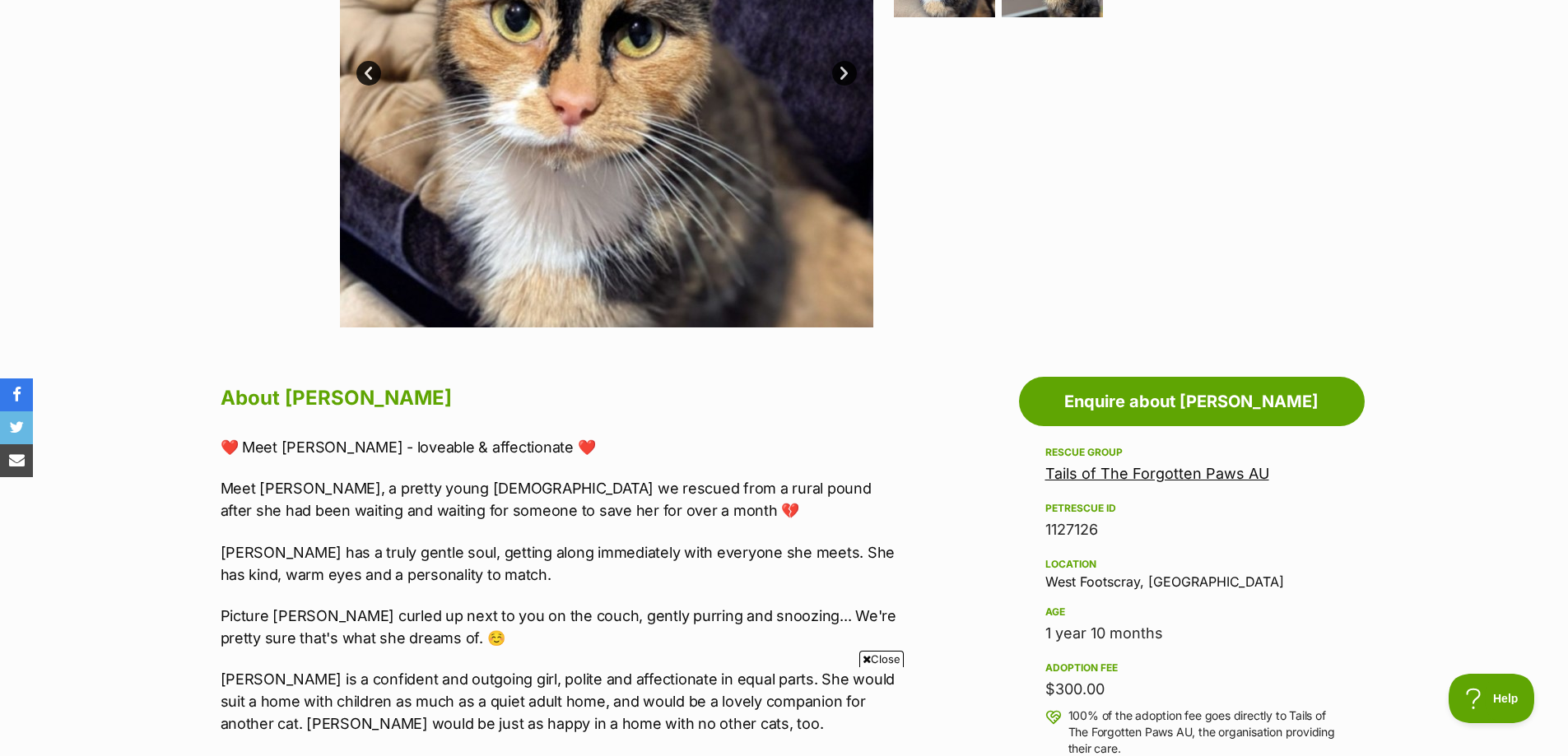
scroll to position [576, 0]
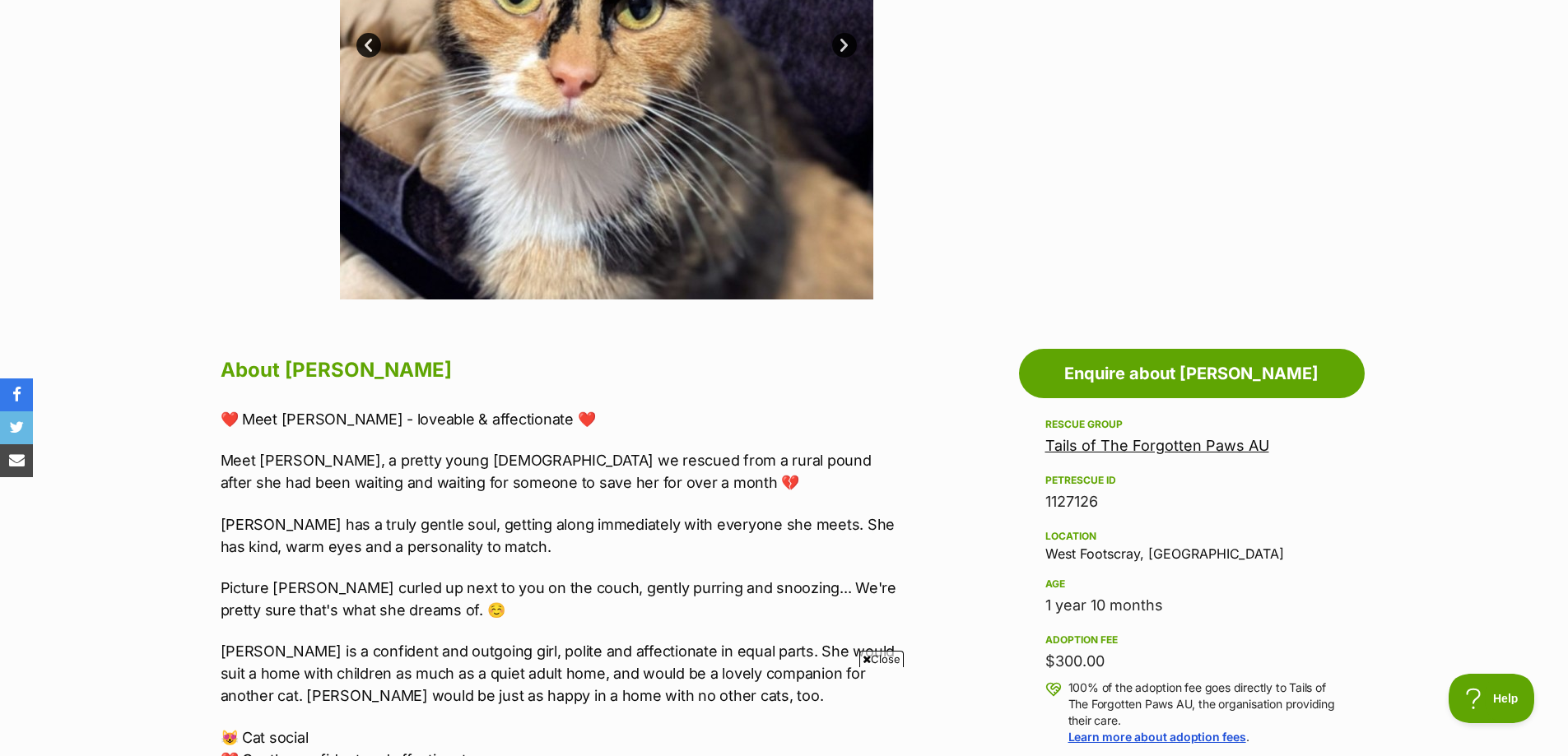
click at [869, 663] on span "Close" at bounding box center [881, 659] width 44 height 17
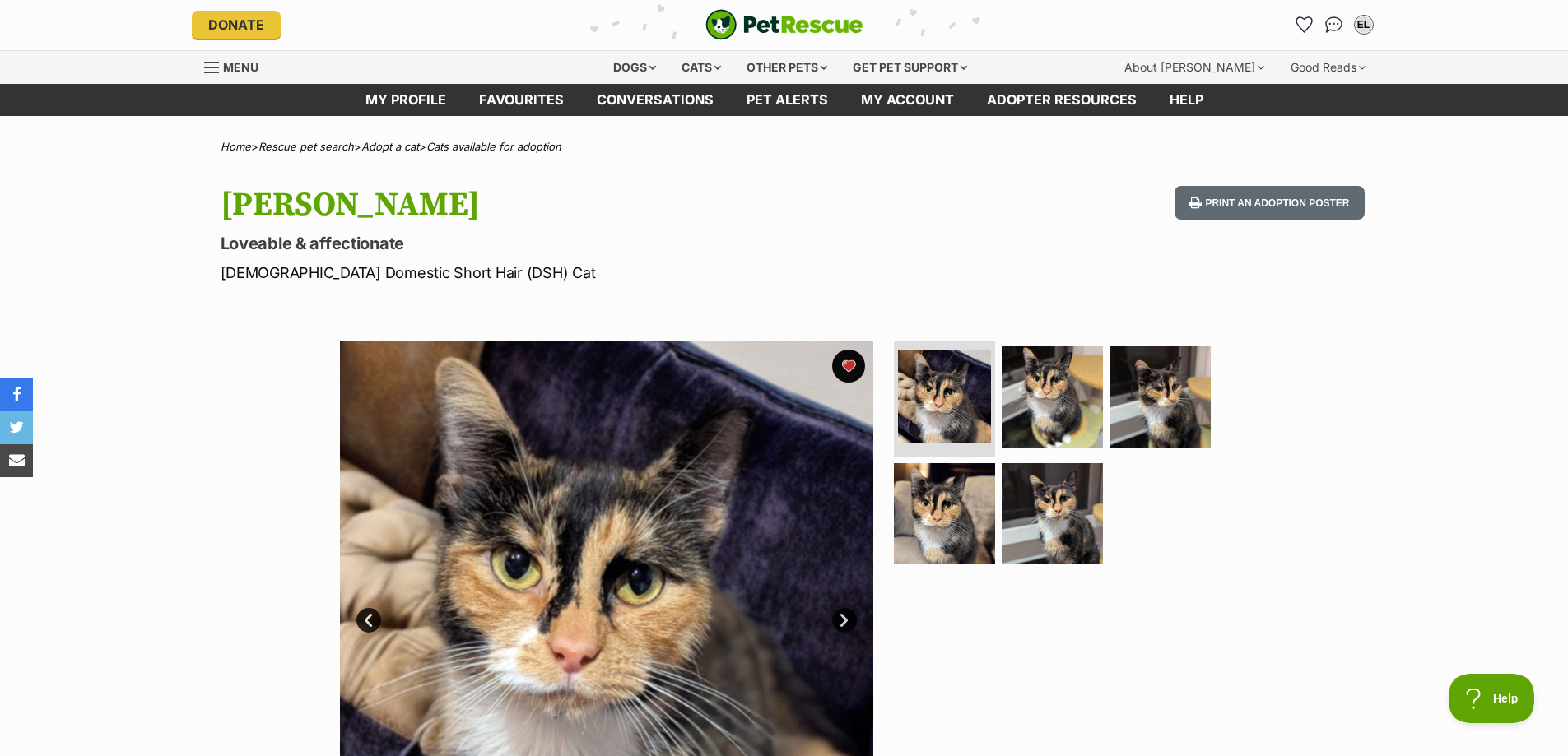
scroll to position [0, 0]
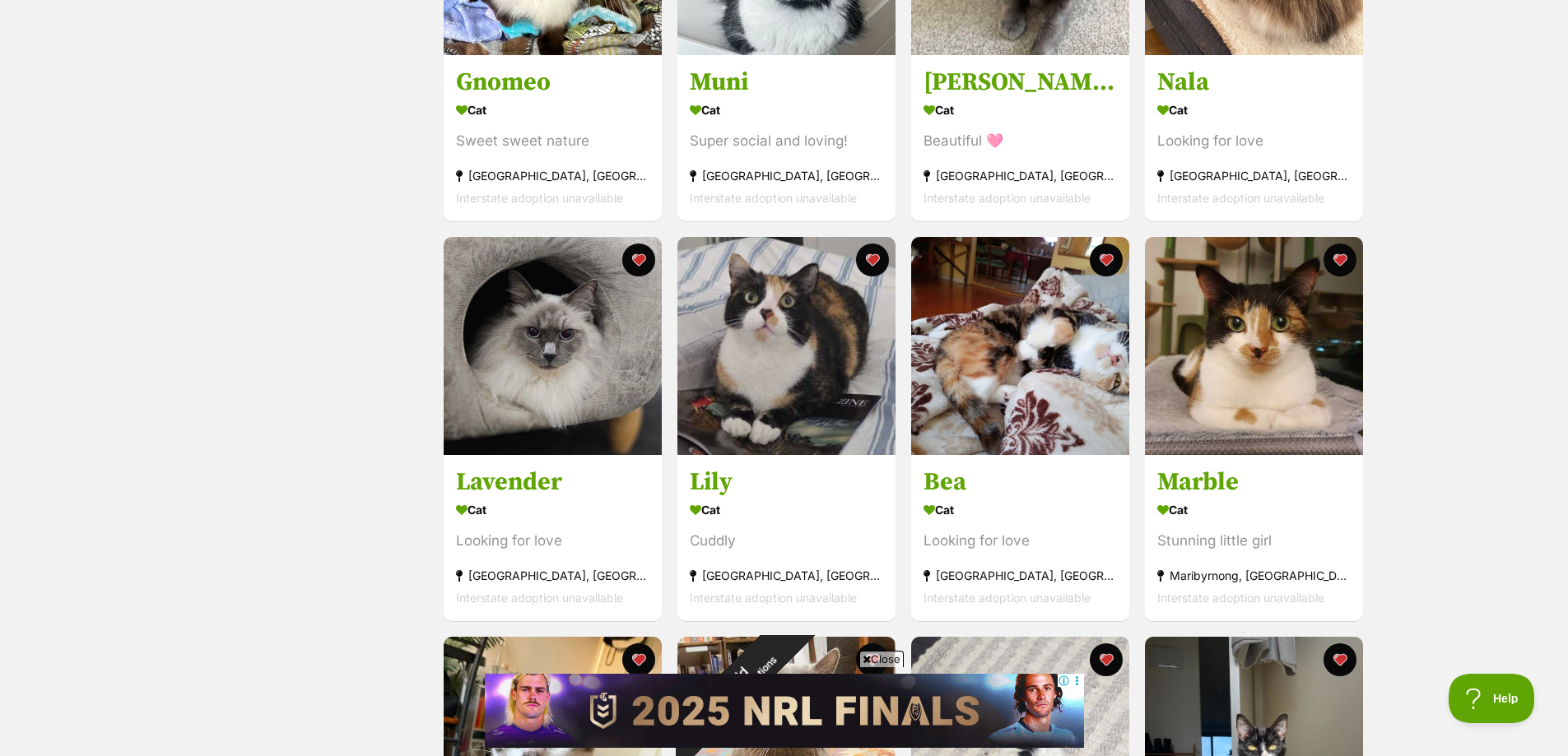
scroll to position [658, 0]
